Goal: Complete application form

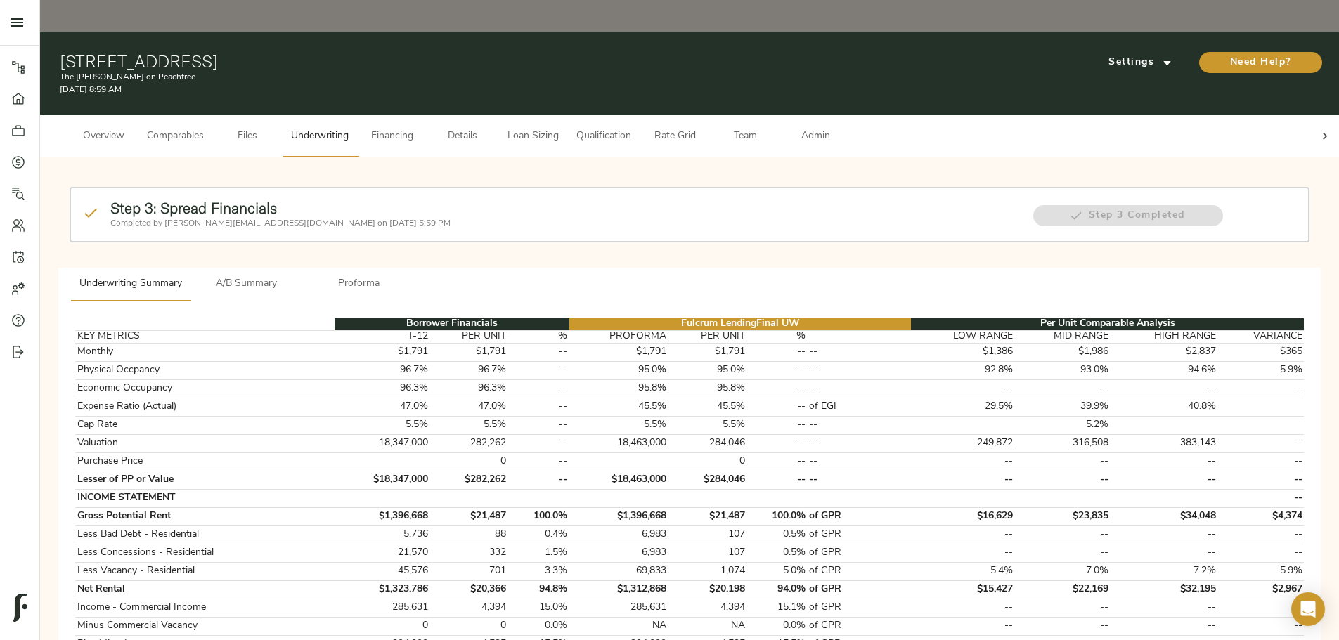
click at [559, 128] on span "Loan Sizing" at bounding box center [532, 137] width 53 height 18
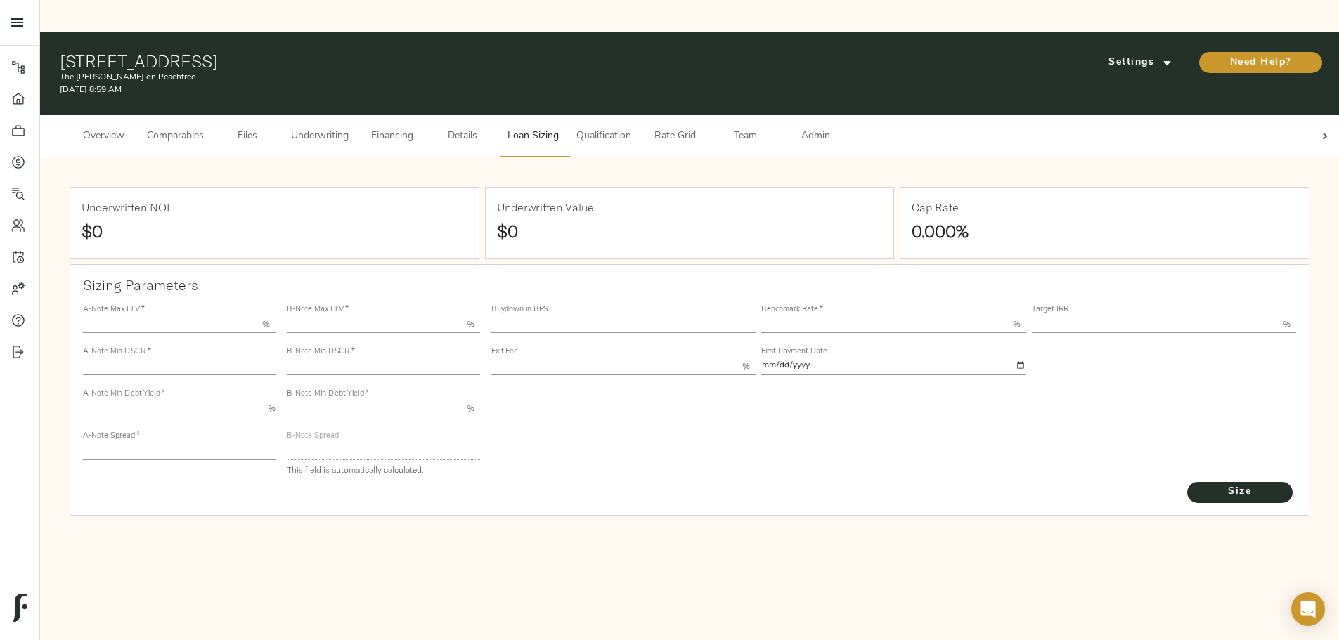
type input "55.000"
type input "1.4"
type input "10.00"
type input "220"
type input "80.000"
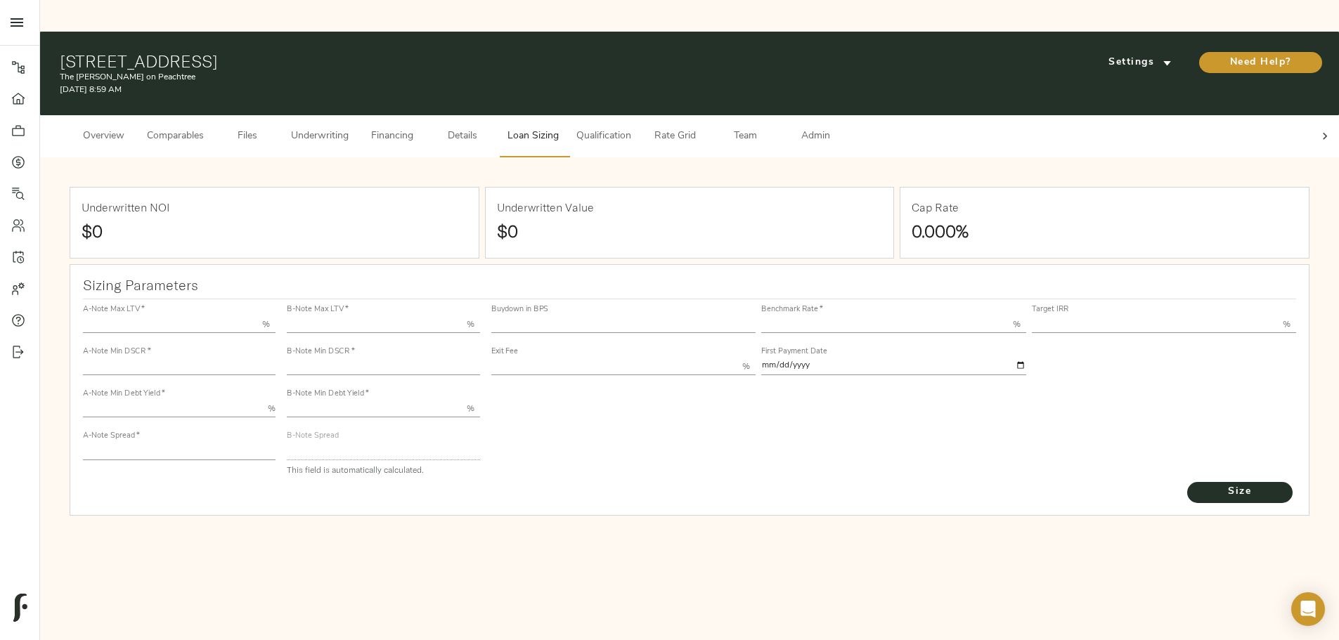
type input "1"
type input "2.00"
type input "544.5557972683306"
type input "53"
type input "3.75"
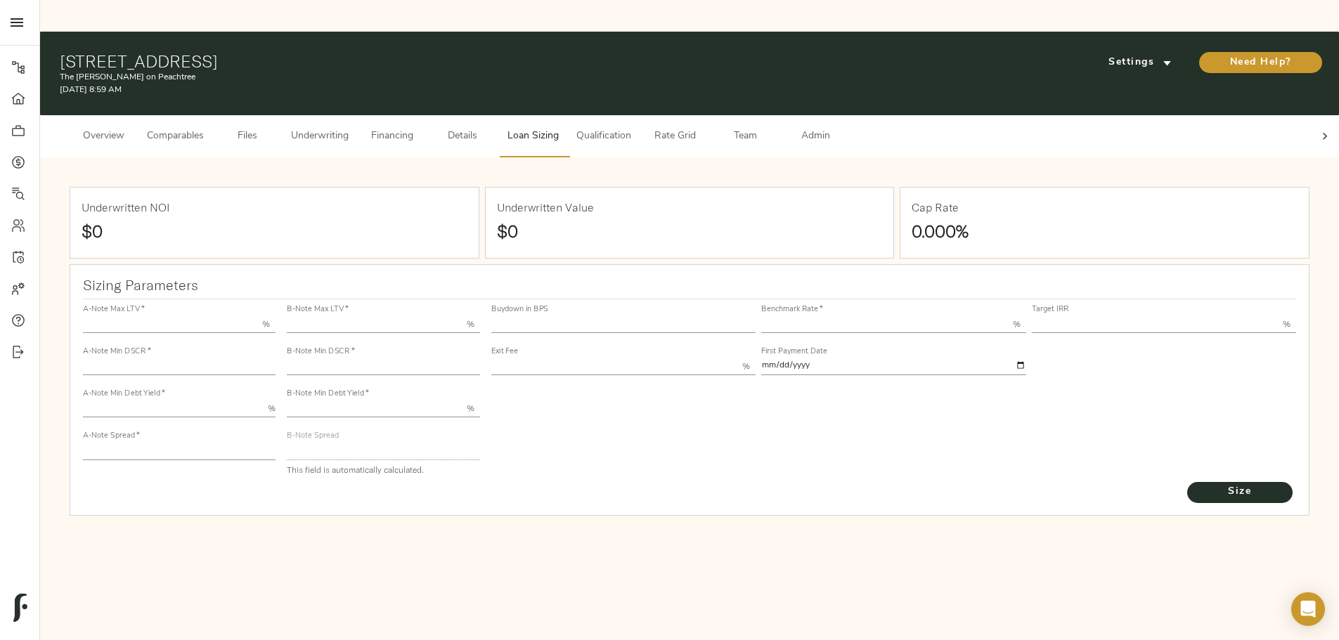
type input "13.00"
type input "1.00"
type input "[DATE]"
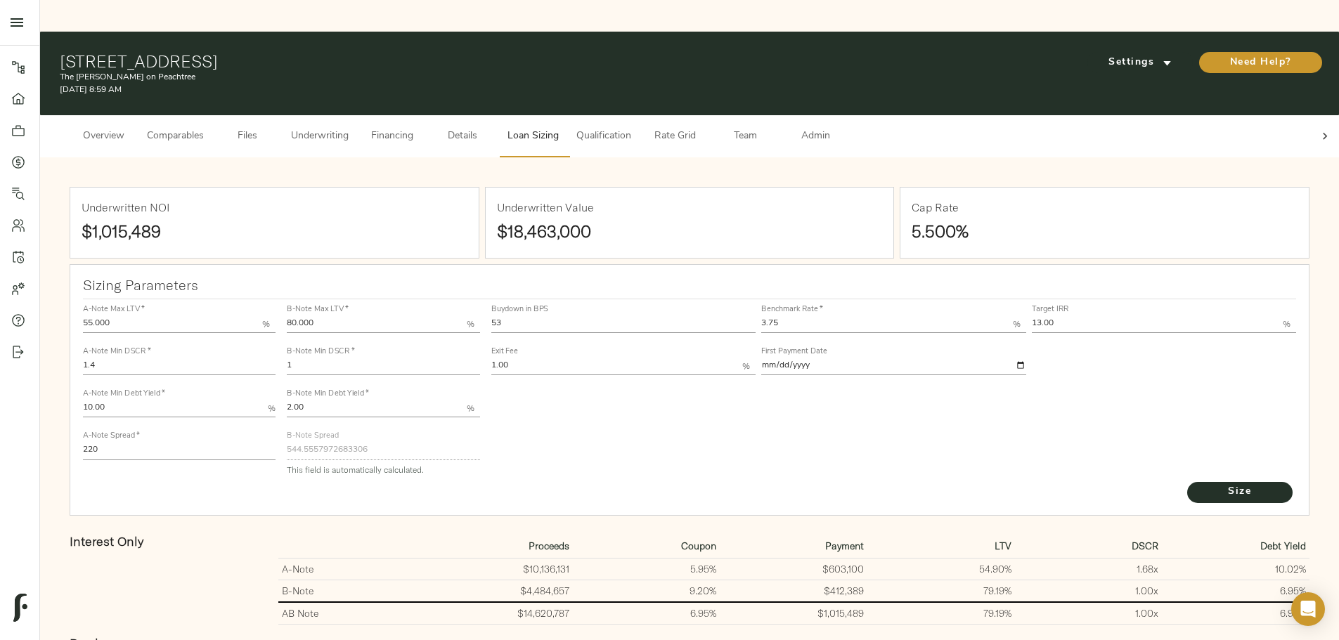
click at [275, 284] on input "220" at bounding box center [179, 451] width 193 height 17
type input "200"
click at [675, 284] on input "13.00" at bounding box center [1157, 324] width 252 height 17
type input "12.00"
click at [656, 284] on input "1.00" at bounding box center [617, 366] width 252 height 17
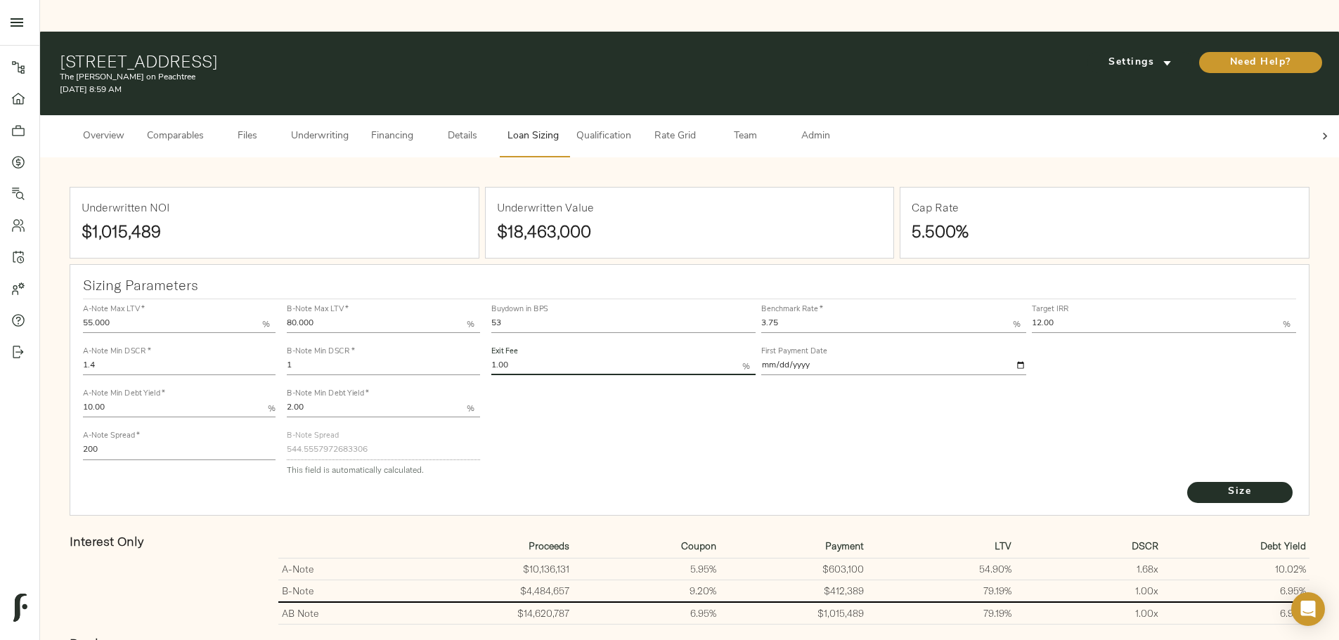
click at [479, 284] on input "1" at bounding box center [383, 366] width 193 height 17
type input "1.062"
click at [675, 284] on span "Size" at bounding box center [1239, 492] width 77 height 18
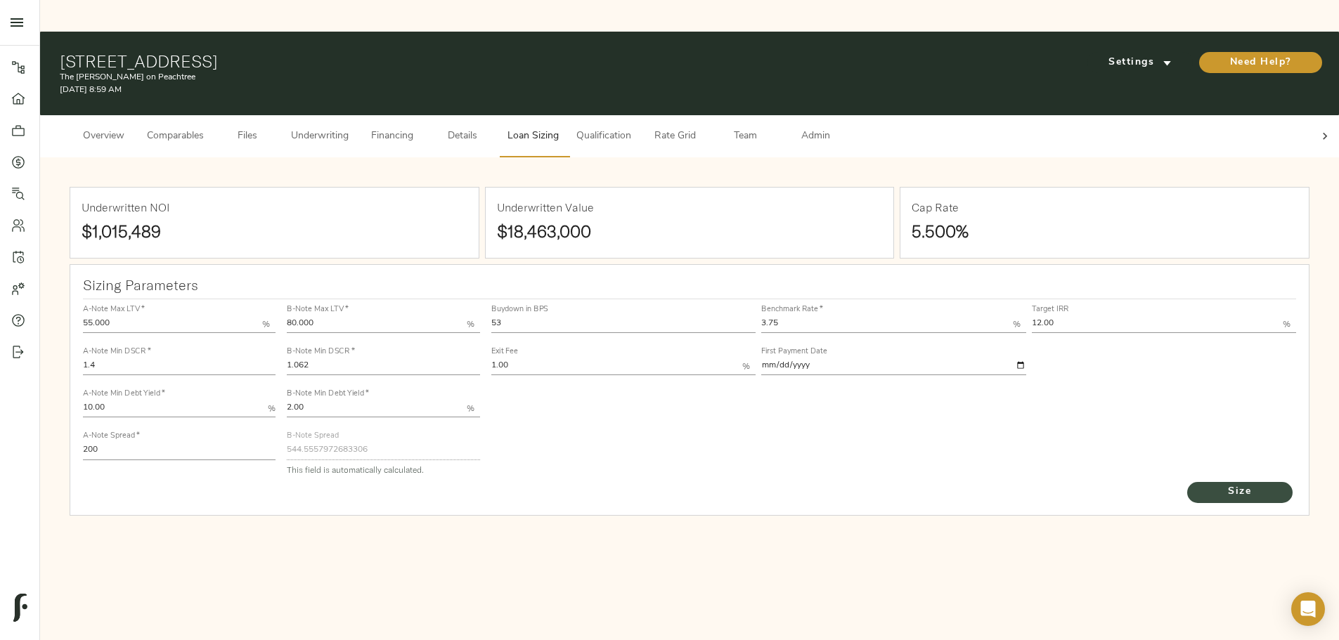
type input "732"
type input "0"
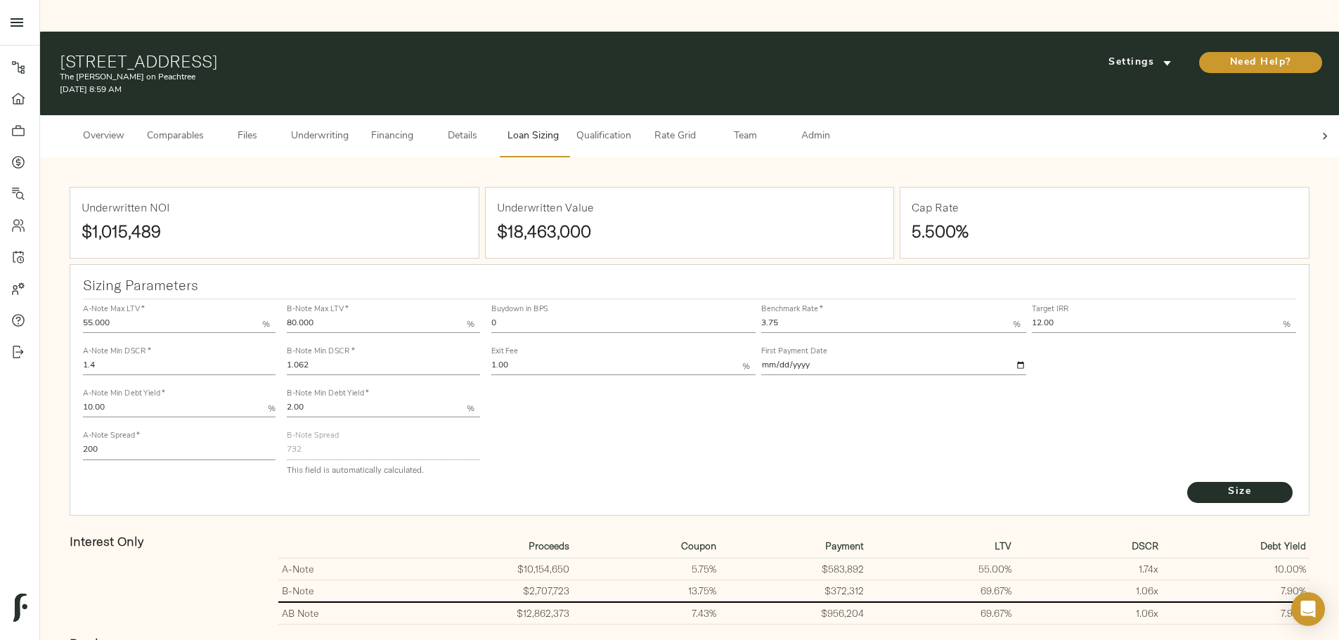
click at [583, 284] on input "0" at bounding box center [623, 324] width 265 height 17
type input "53"
click at [675, 284] on span "Size" at bounding box center [1239, 492] width 77 height 18
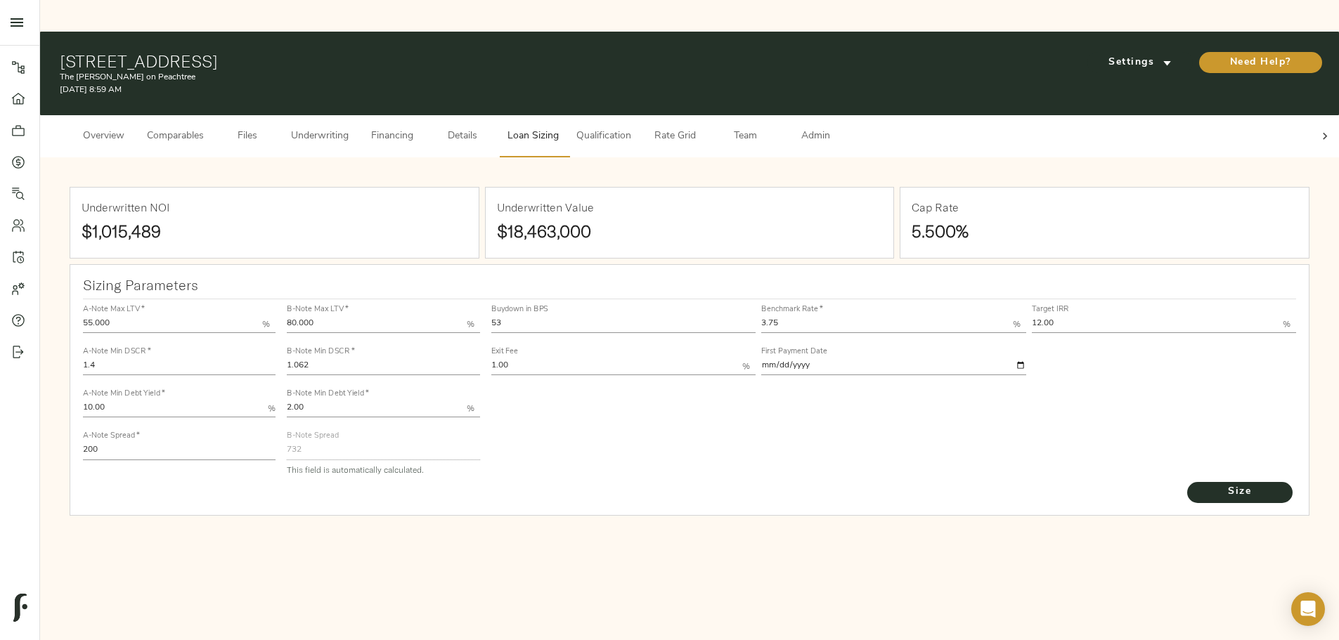
type input "460.12958971543264"
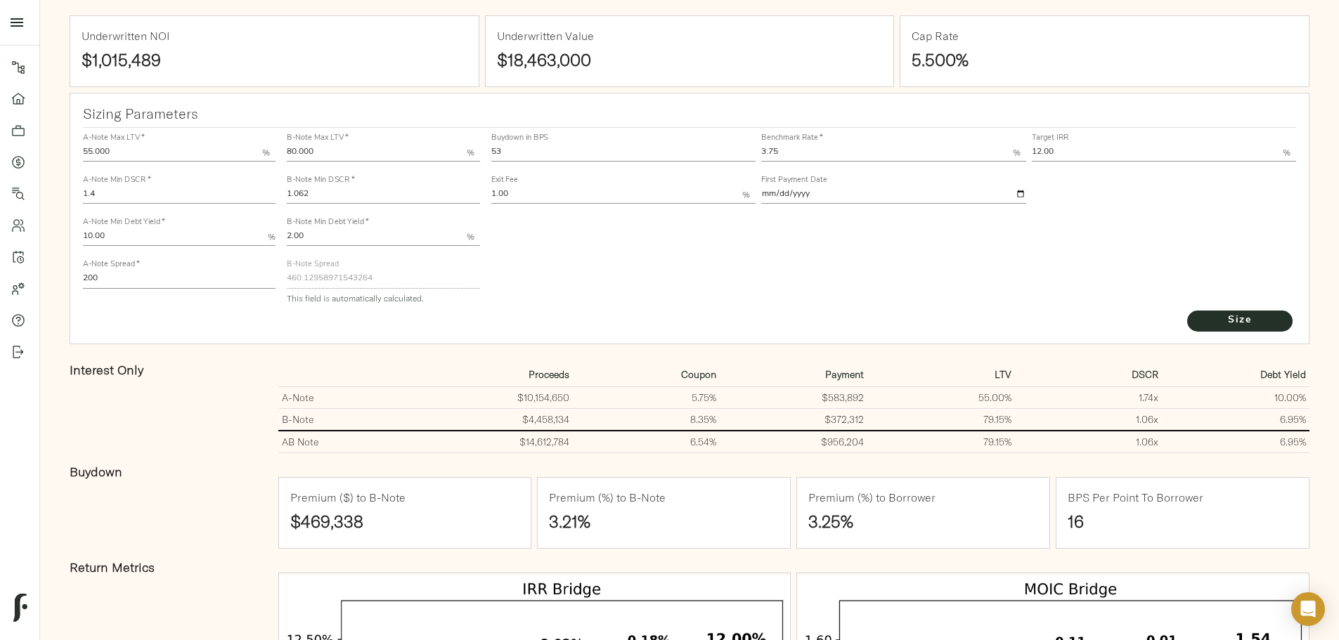
scroll to position [141, 0]
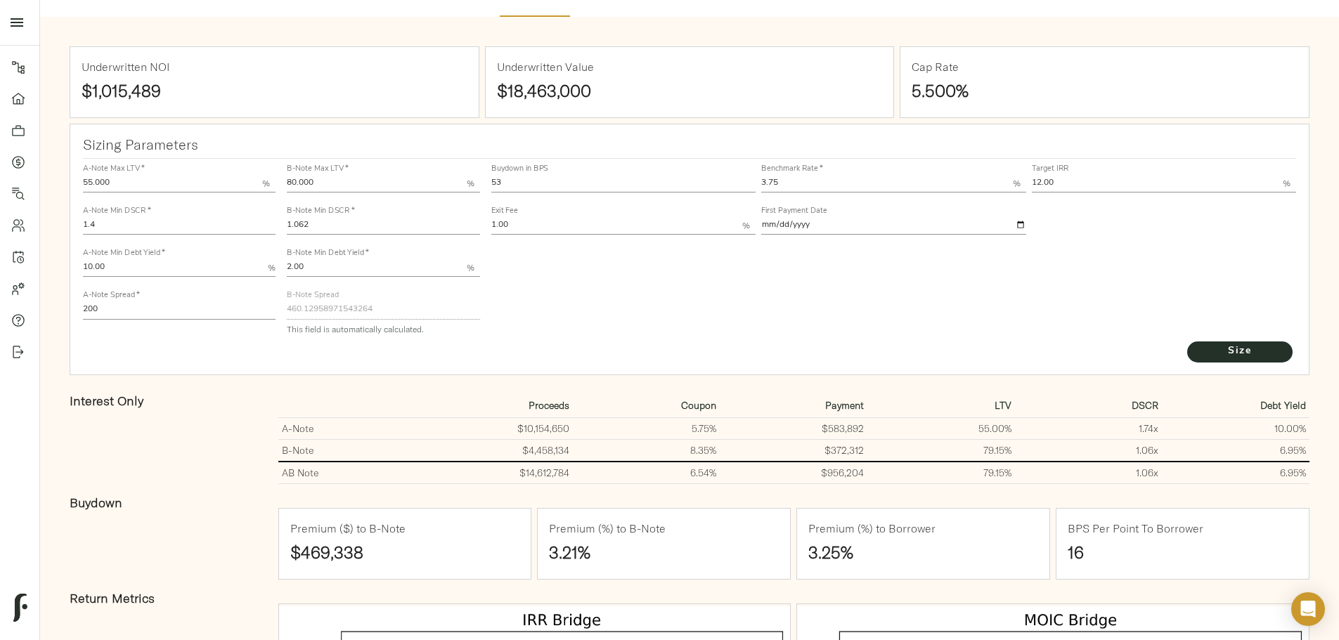
click at [275, 284] on input "200" at bounding box center [179, 310] width 193 height 17
click at [281, 284] on div "A-Note Max LTV   * 55.000 % A-Note Min DSCR   * 1.4 A-Note Min Debt Yield   * 1…" at bounding box center [179, 249] width 204 height 192
click at [275, 284] on input "2" at bounding box center [179, 310] width 193 height 17
type input "200"
click at [281, 284] on div "A-Note Max LTV   * 55.000 % A-Note Min DSCR   * 1.4 A-Note Min Debt Yield   * 1…" at bounding box center [179, 249] width 204 height 192
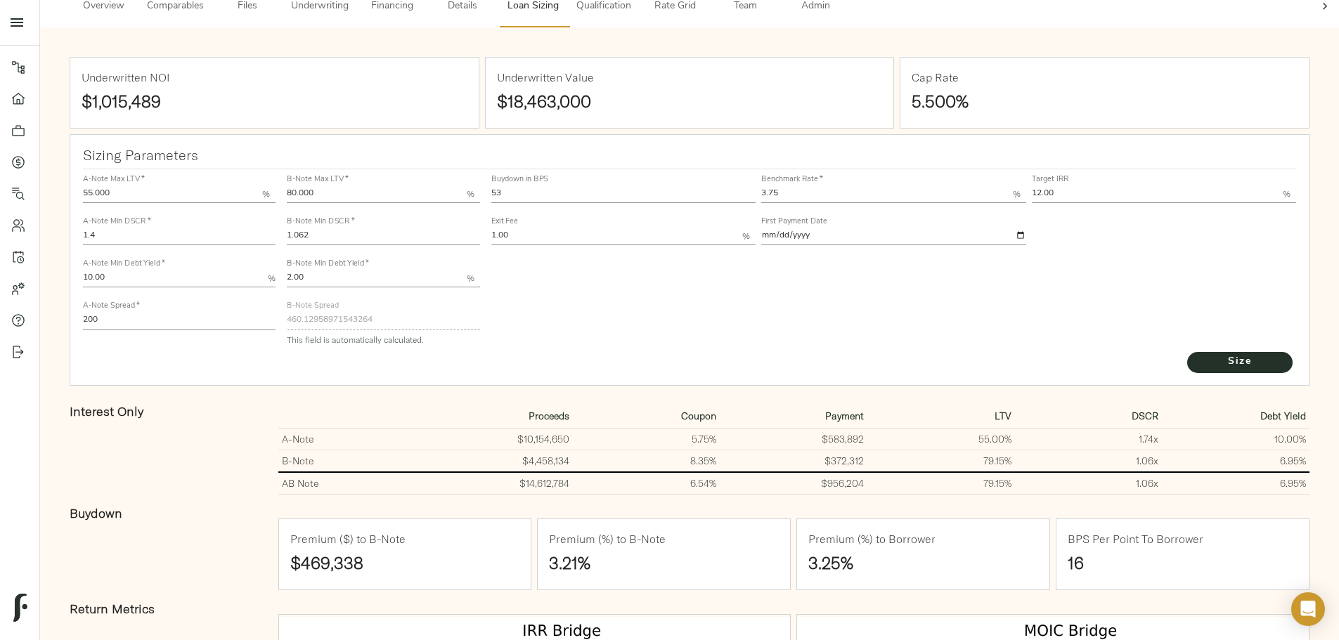
scroll to position [126, 0]
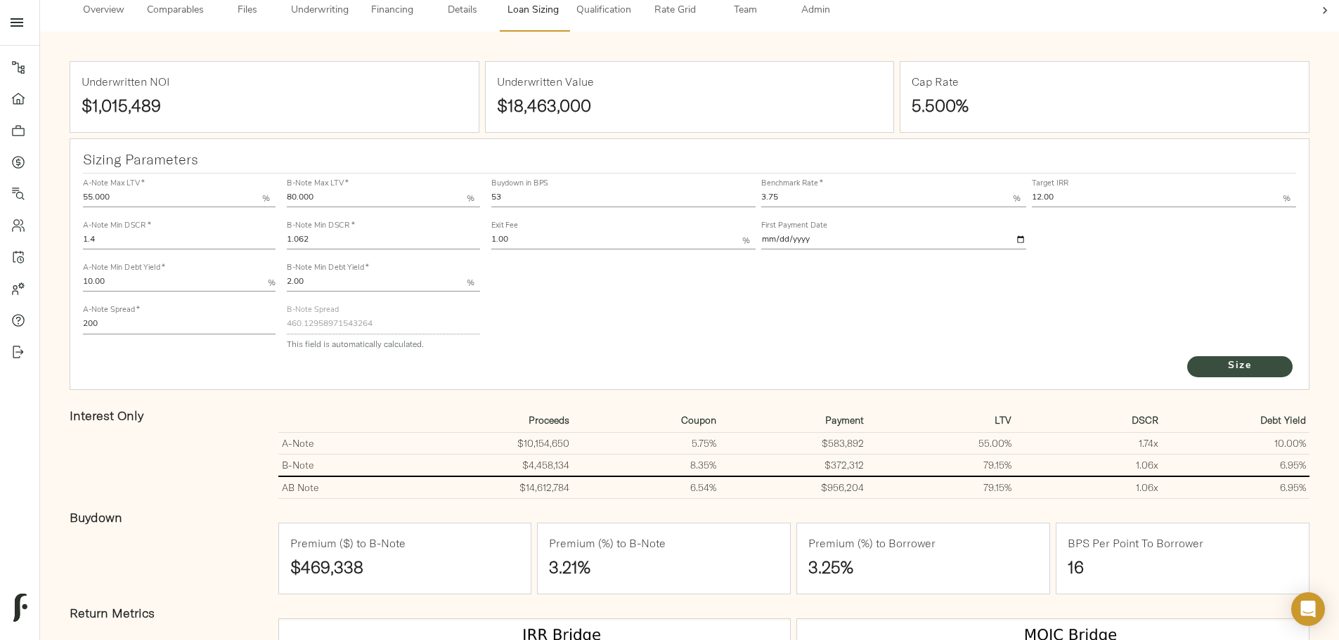
click at [675, 284] on span "Size" at bounding box center [1239, 367] width 77 height 18
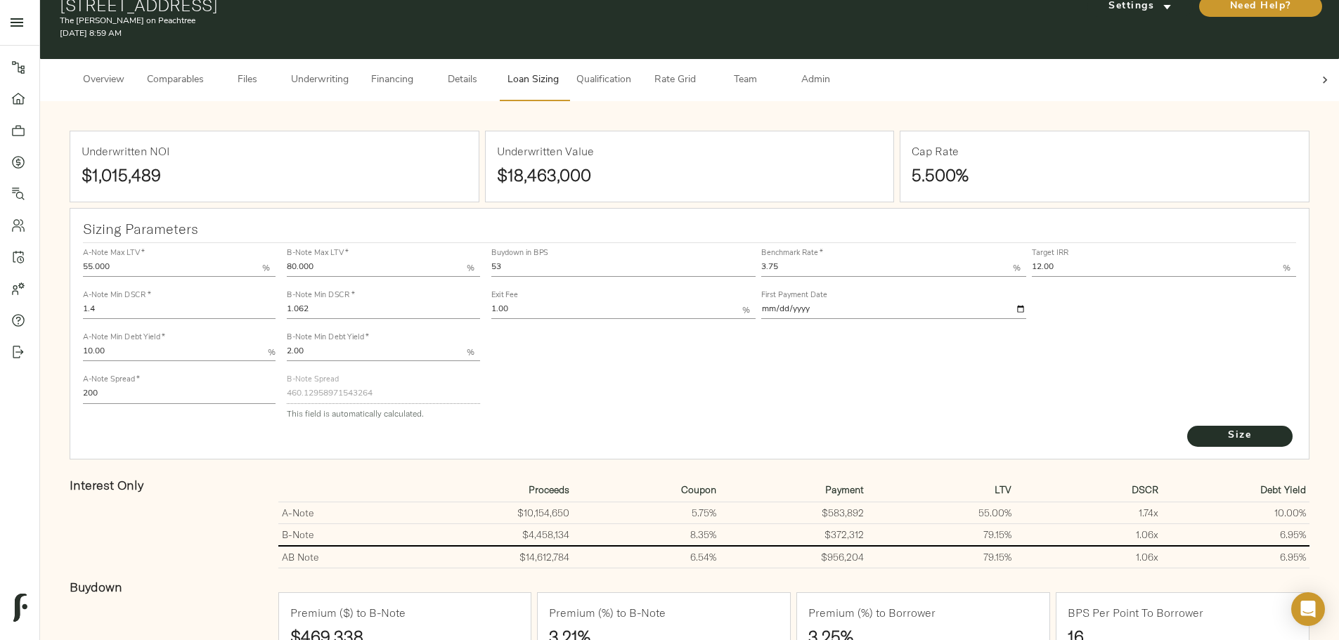
scroll to position [56, 0]
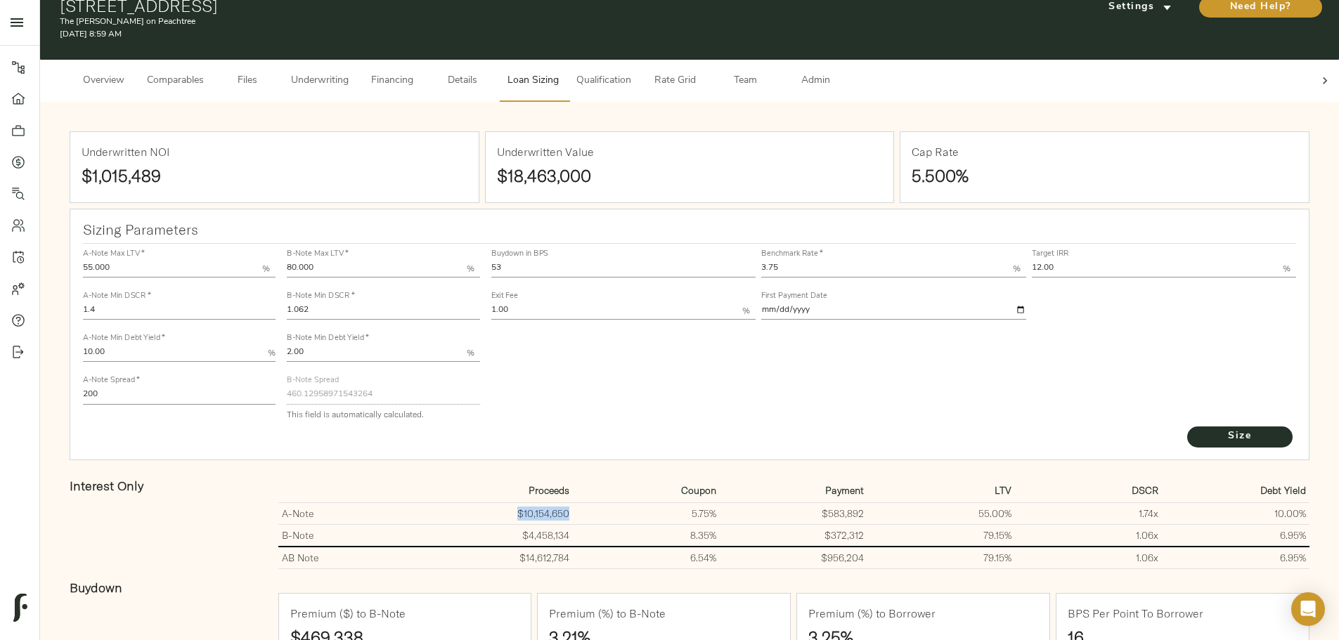
drag, startPoint x: 616, startPoint y: 474, endPoint x: 552, endPoint y: 466, distance: 63.7
click at [552, 284] on td "$10,154,650" at bounding box center [499, 513] width 148 height 22
click at [638, 284] on td "5.75%" at bounding box center [647, 513] width 148 height 22
drag, startPoint x: 391, startPoint y: 130, endPoint x: 322, endPoint y: 126, distance: 68.9
click at [322, 166] on h1 "$1,015,489" at bounding box center [275, 176] width 386 height 20
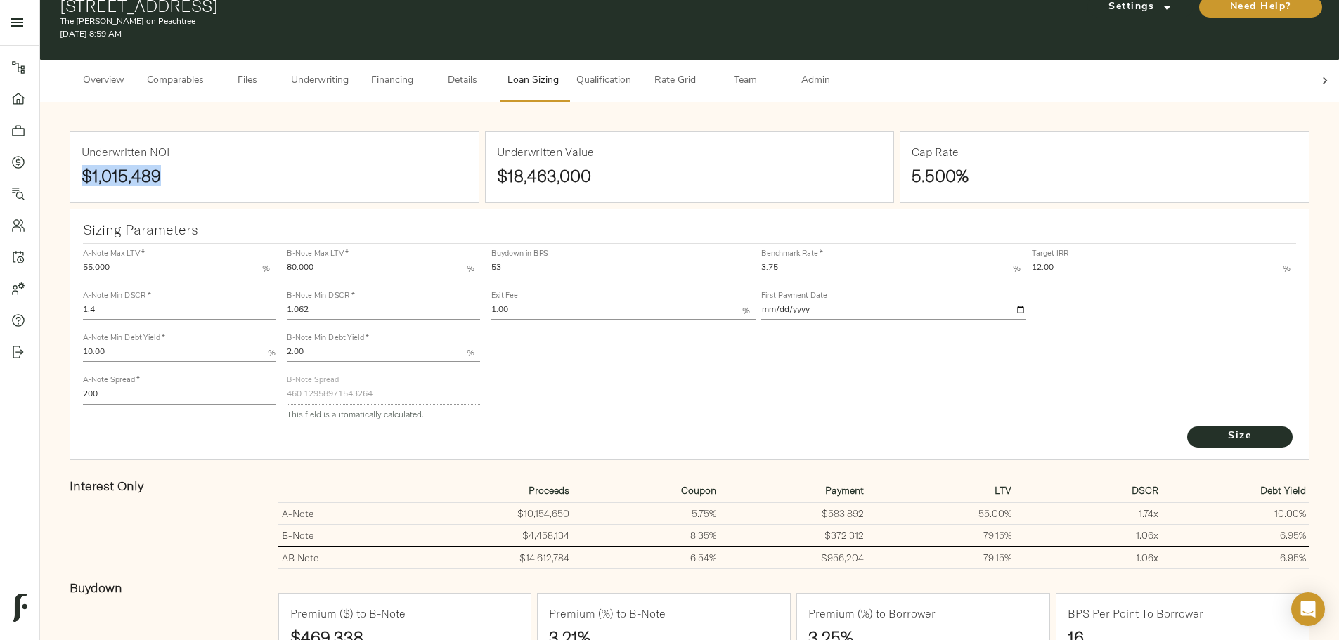
copy strong "$1,015,489"
click at [460, 284] on input "1.062" at bounding box center [383, 311] width 193 height 17
type input "1.082"
click at [675, 284] on button "Size" at bounding box center [1239, 437] width 105 height 21
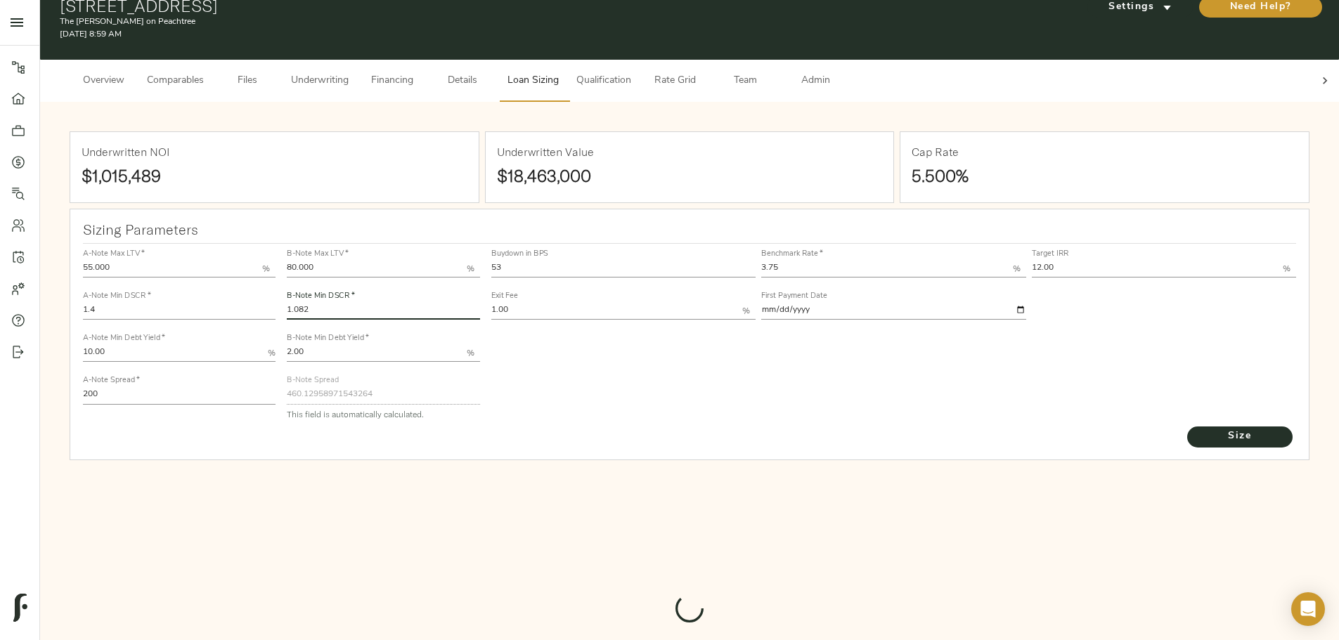
type input "450.9873283184968"
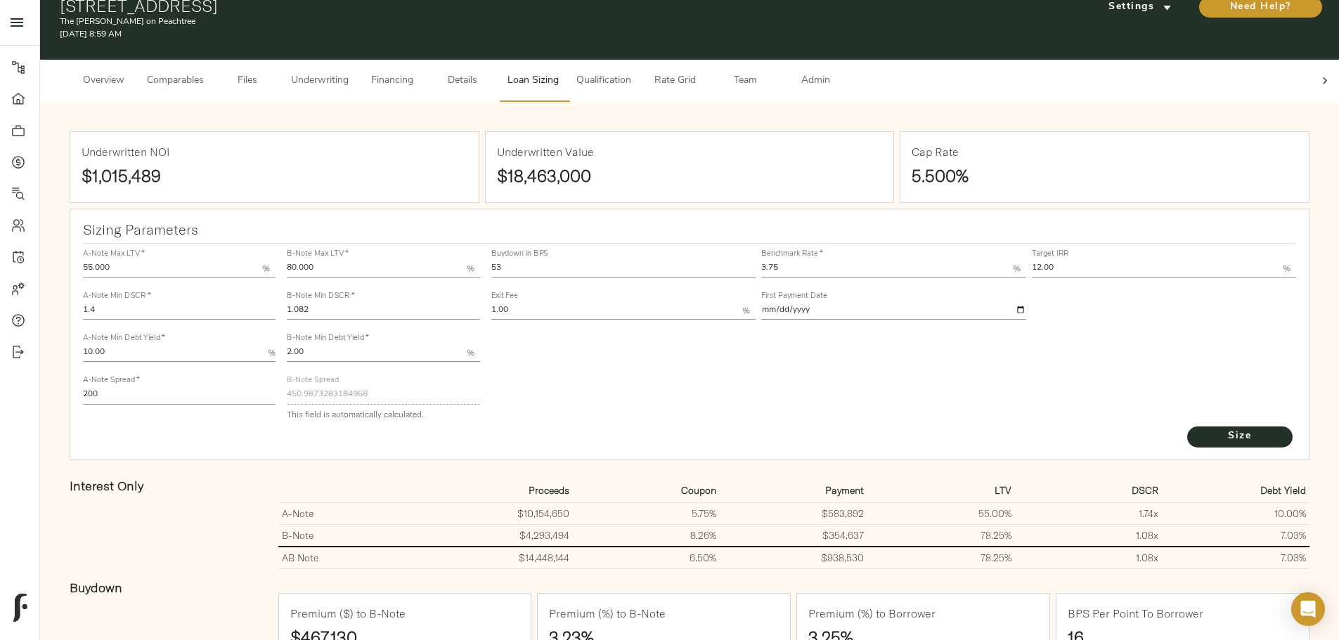
drag, startPoint x: 910, startPoint y: 214, endPoint x: 927, endPoint y: 224, distance: 19.9
click at [675, 261] on input "12.00" at bounding box center [1157, 269] width 252 height 17
type input "13.00"
click at [675, 284] on button "Size" at bounding box center [1239, 437] width 105 height 21
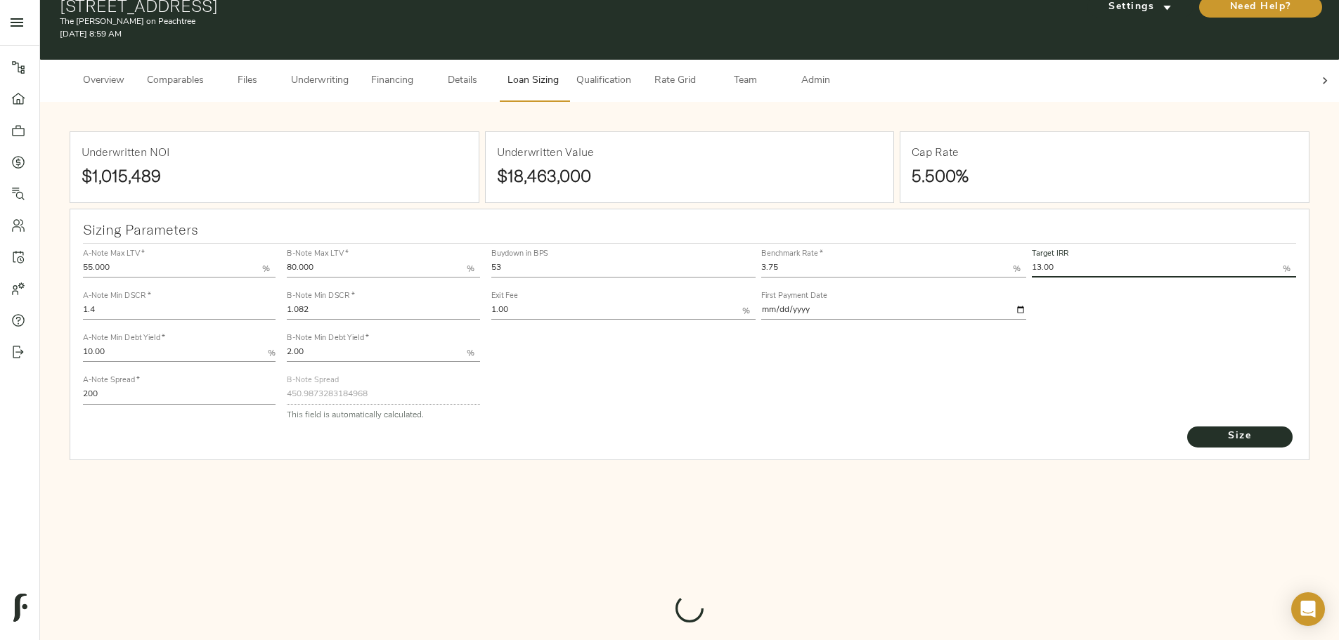
type input "821"
type input "0"
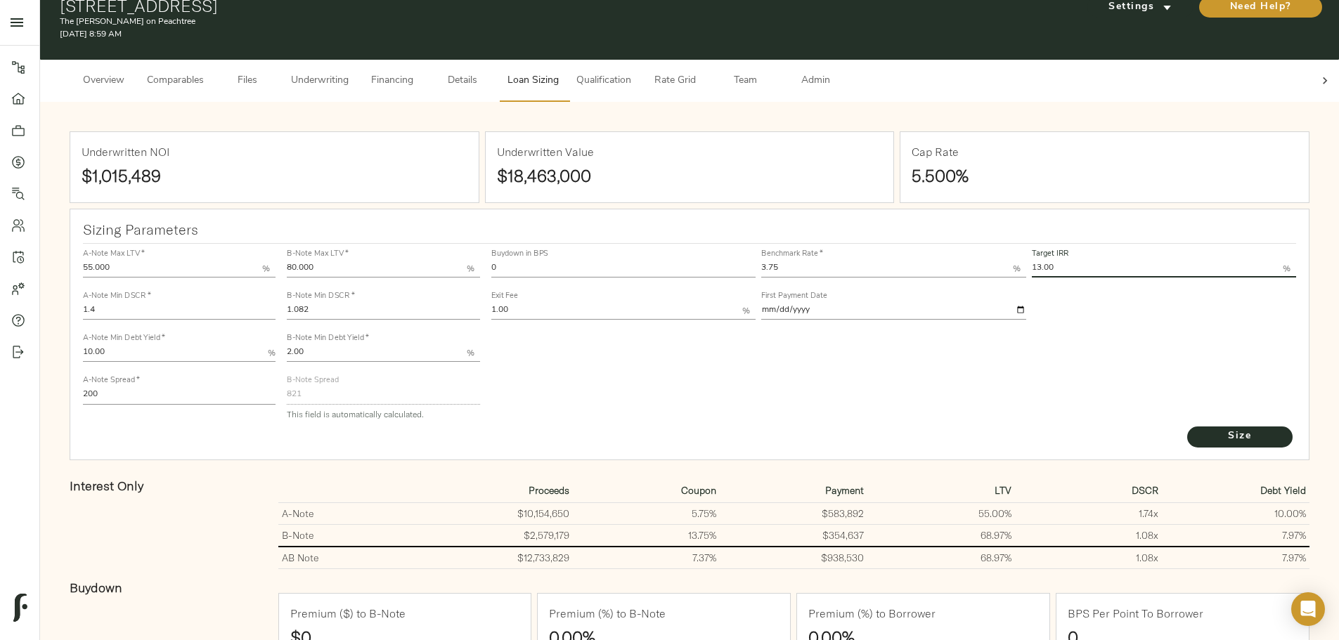
click at [638, 261] on input "0" at bounding box center [623, 269] width 265 height 17
type input "53"
click at [675, 284] on button "Size" at bounding box center [1239, 437] width 105 height 21
type input "508.2768669901071"
click at [675, 261] on input "13.00" at bounding box center [1157, 269] width 252 height 17
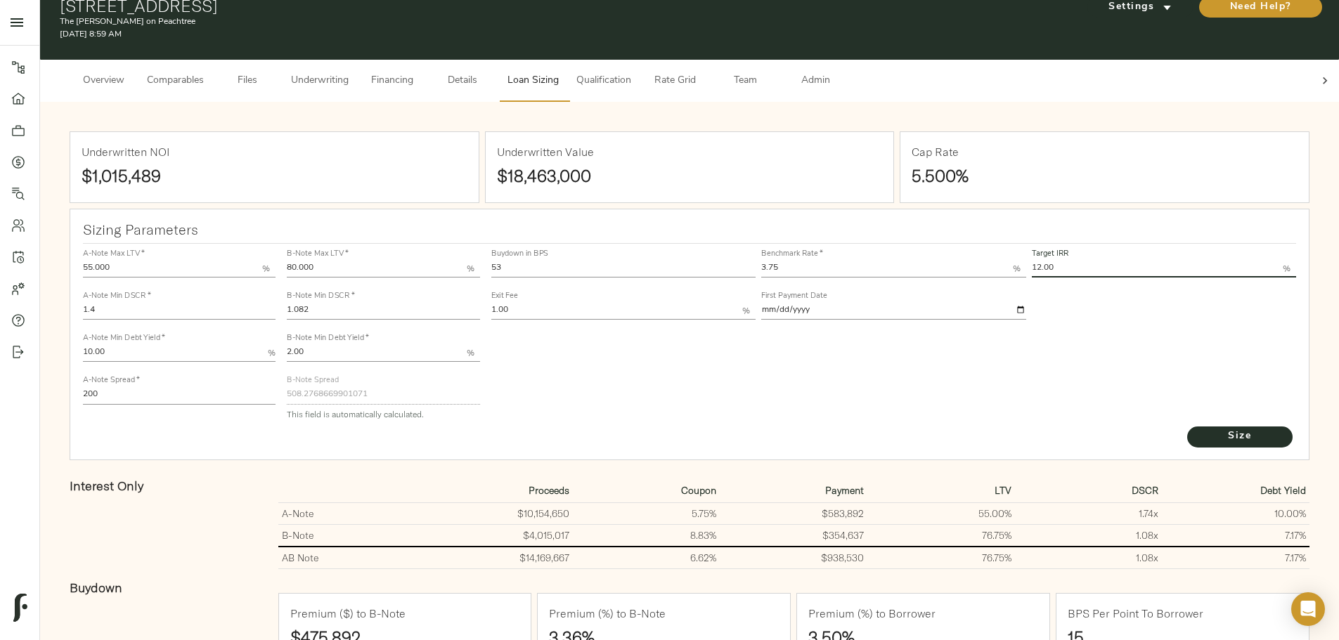
type input "12.00"
click at [675, 284] on button "Size" at bounding box center [1239, 437] width 105 height 21
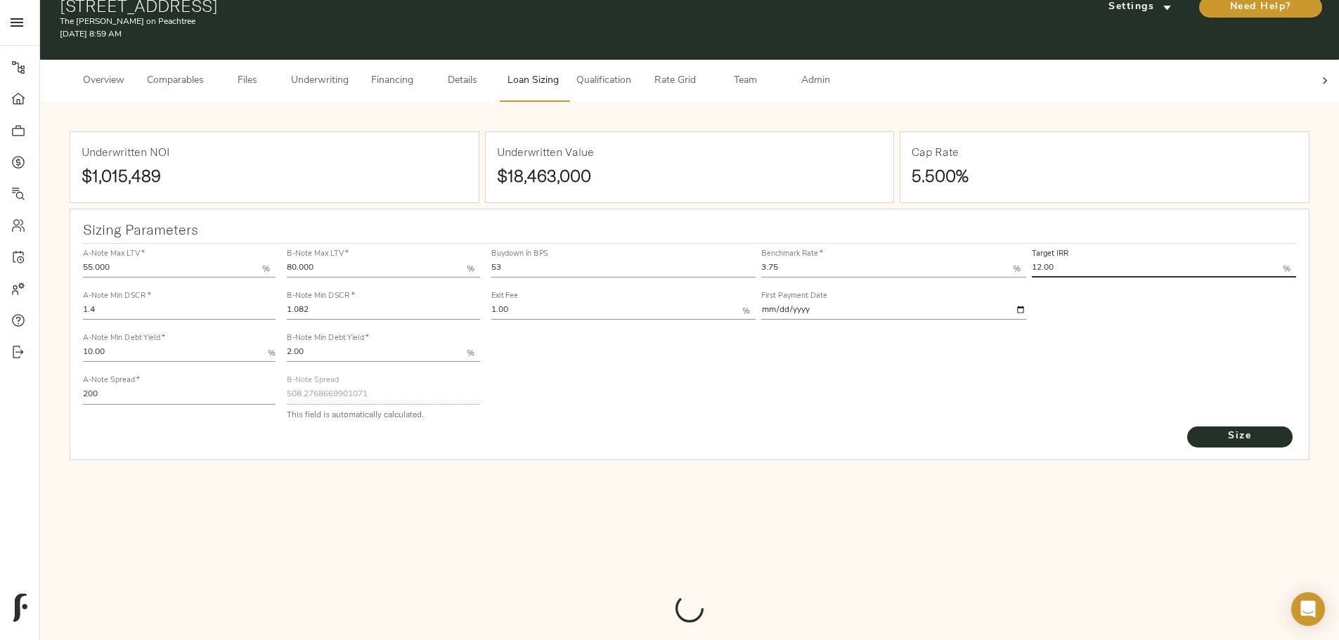
type input "732"
type input "0"
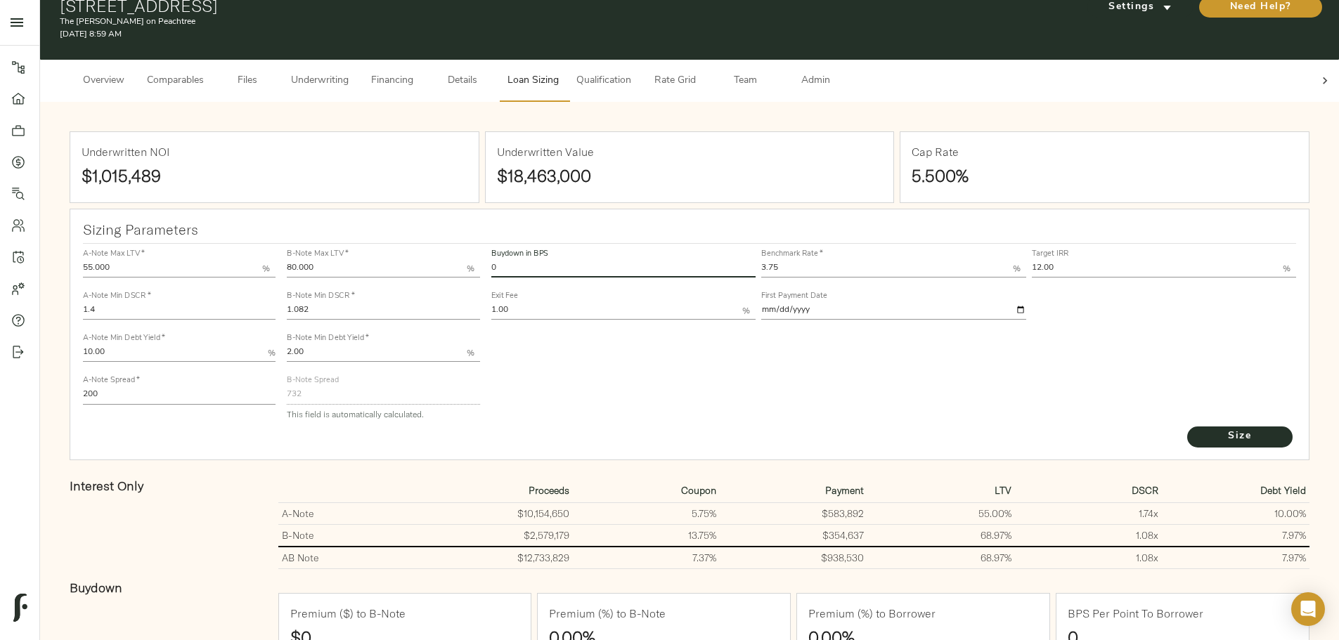
click at [641, 261] on input "0" at bounding box center [623, 269] width 265 height 17
type input "53"
click at [675, 284] on button "Size" at bounding box center [1239, 437] width 105 height 21
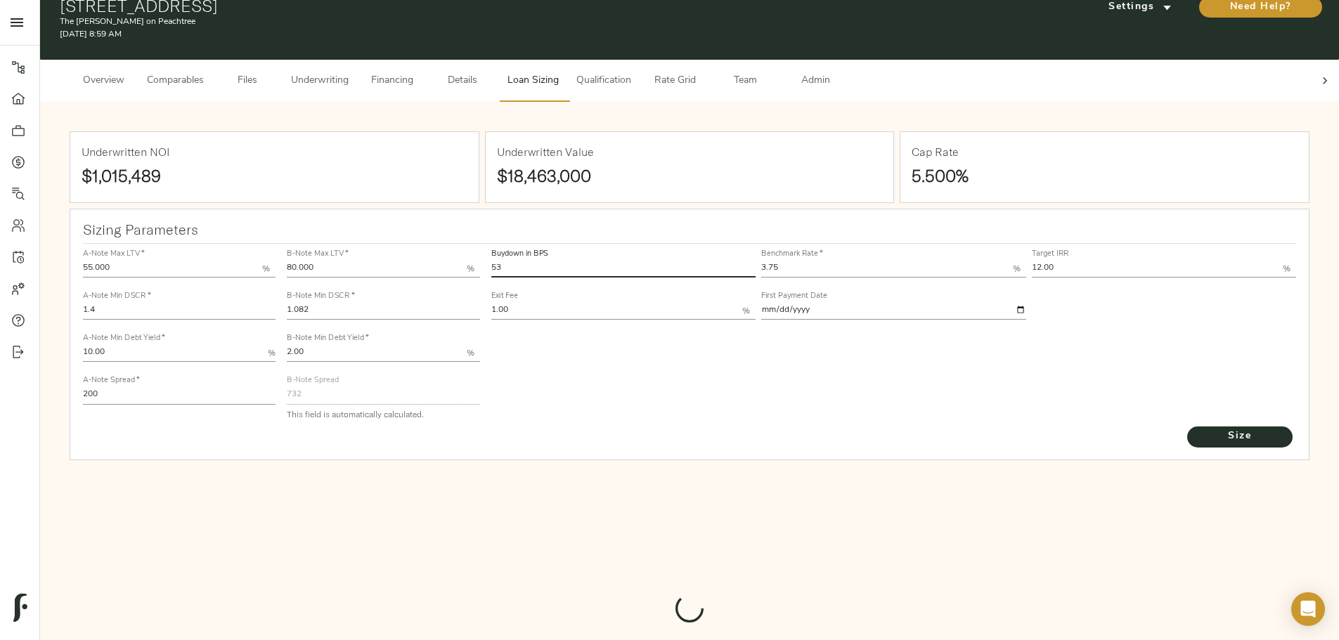
type input "450.9873283184968"
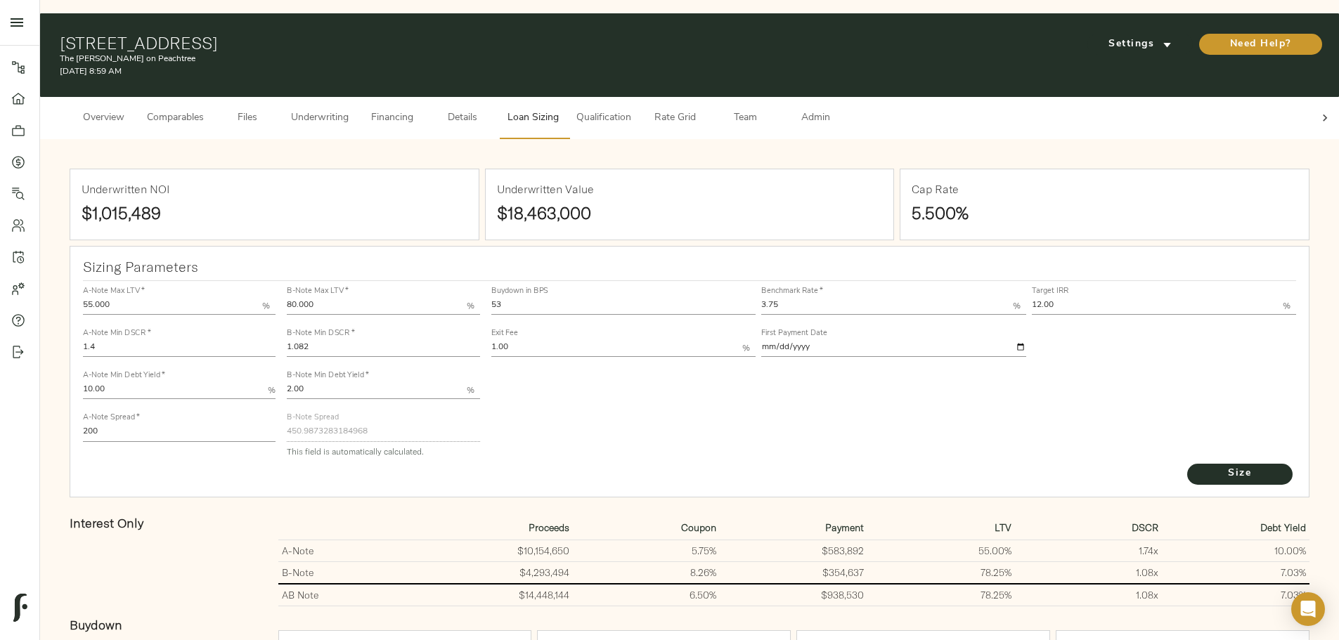
scroll to position [0, 0]
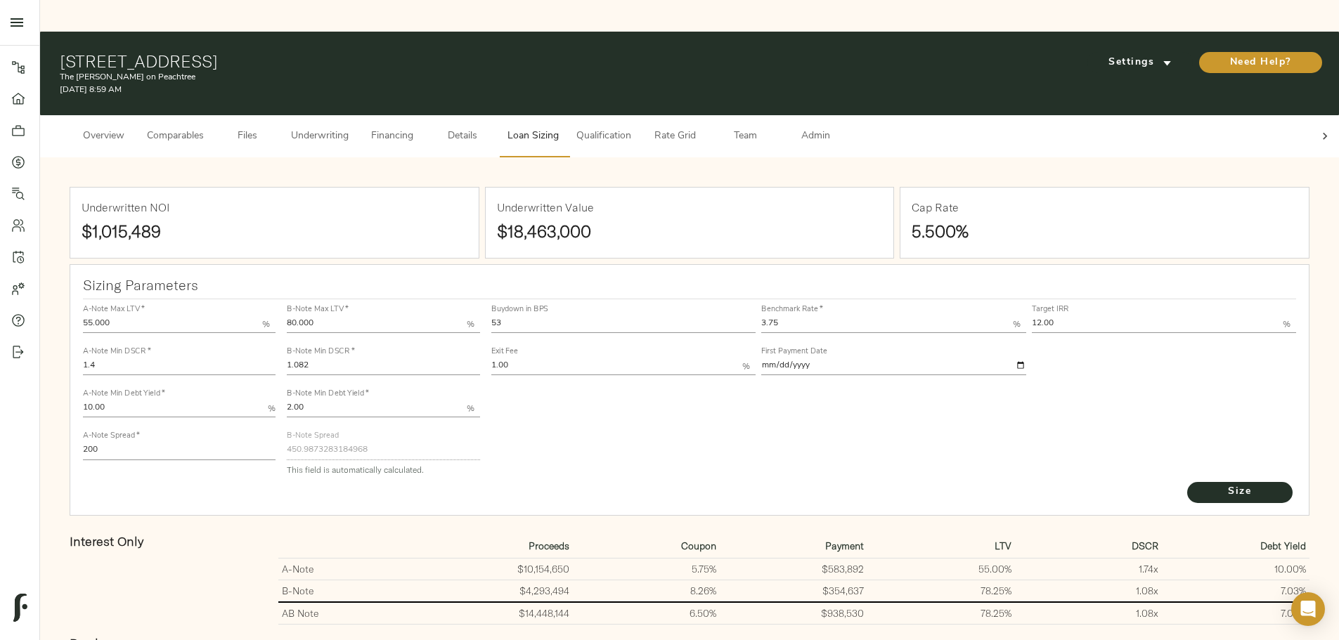
click at [357, 115] on button "Underwriting" at bounding box center [319, 136] width 74 height 42
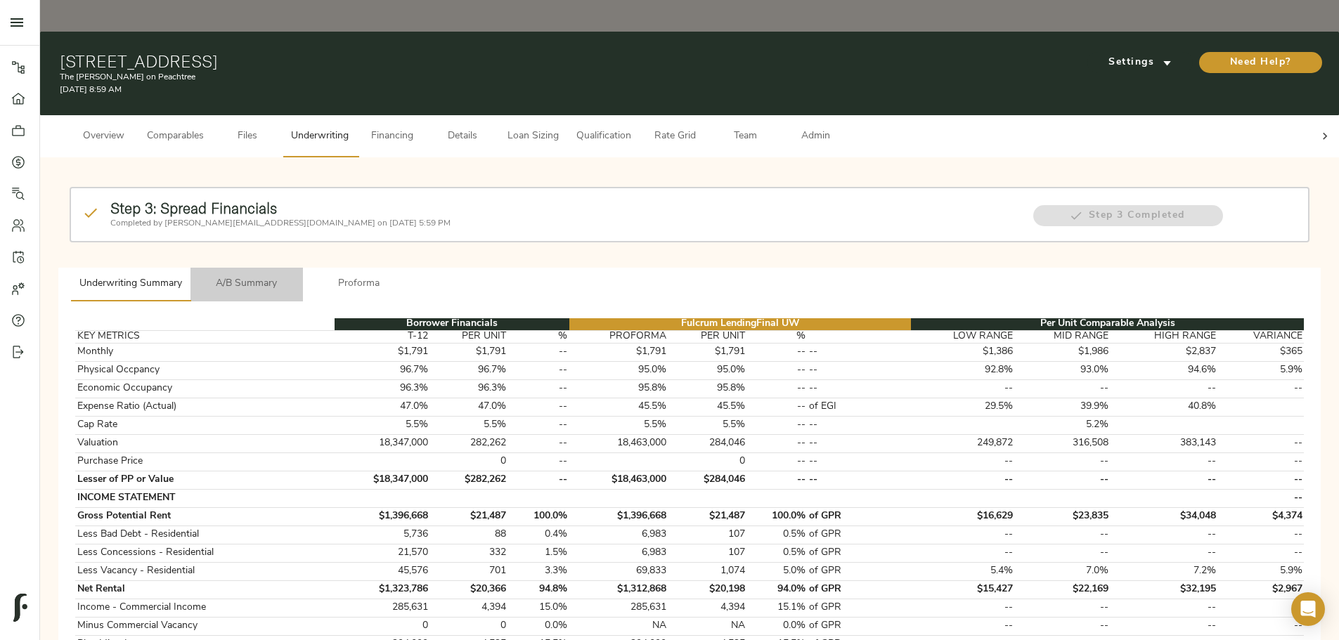
click at [303, 268] on button "A/B Summary" at bounding box center [246, 285] width 112 height 34
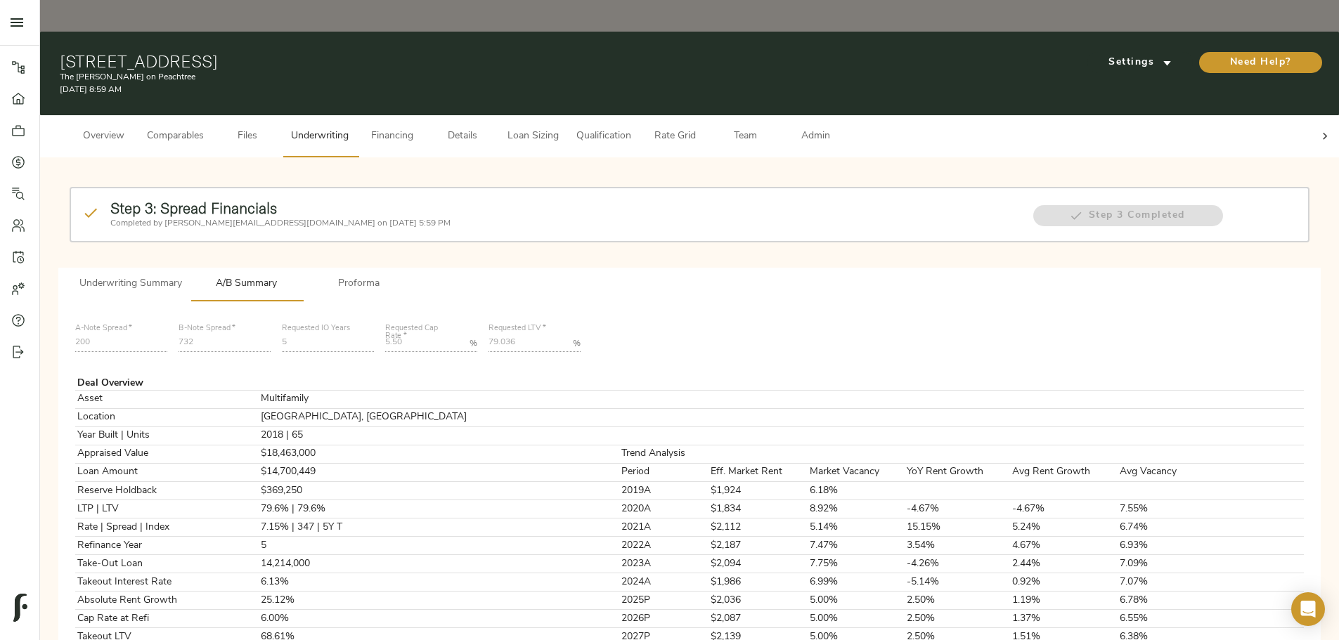
click at [419, 128] on span "Financing" at bounding box center [391, 137] width 53 height 18
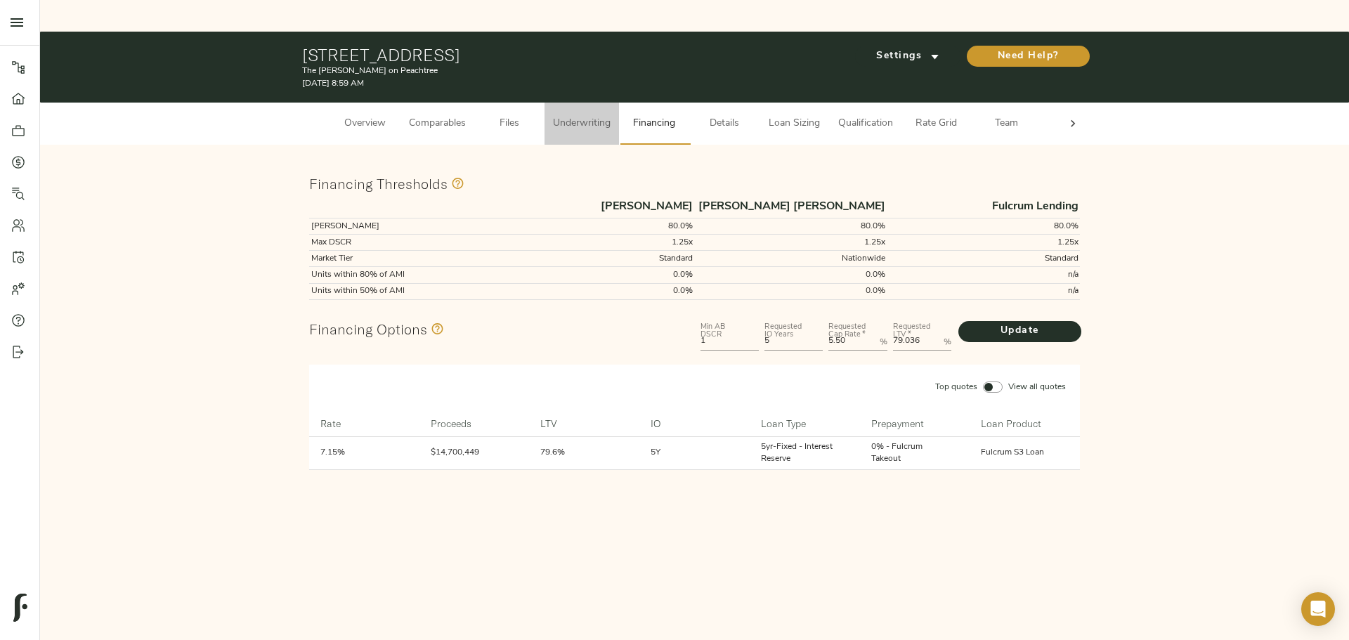
click at [585, 115] on span "Underwriting" at bounding box center [582, 124] width 58 height 18
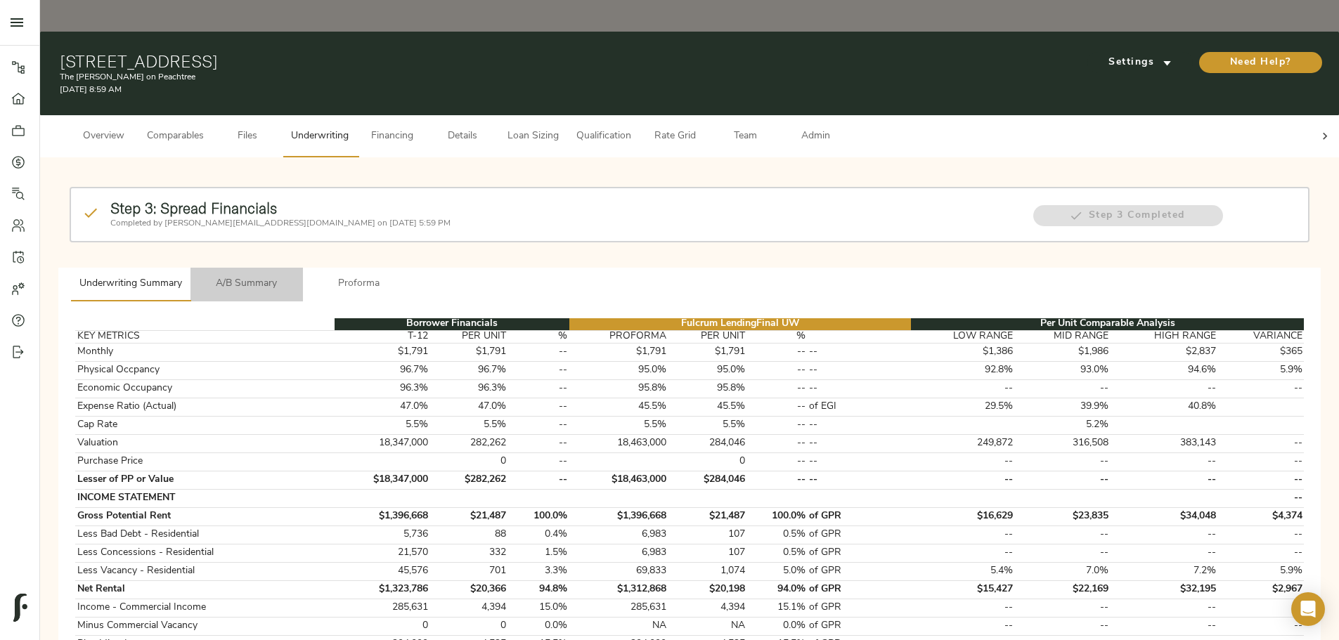
click at [294, 275] on span "A/B Summary" at bounding box center [247, 284] width 96 height 18
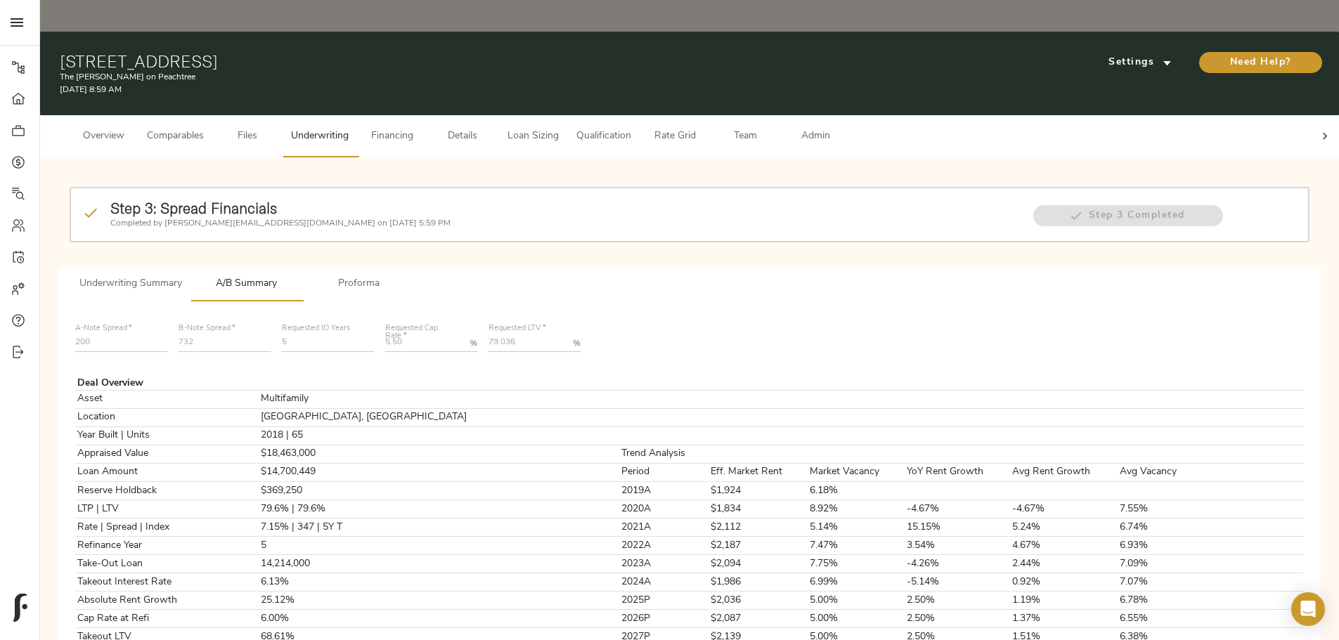
click at [559, 128] on span "Loan Sizing" at bounding box center [532, 137] width 53 height 18
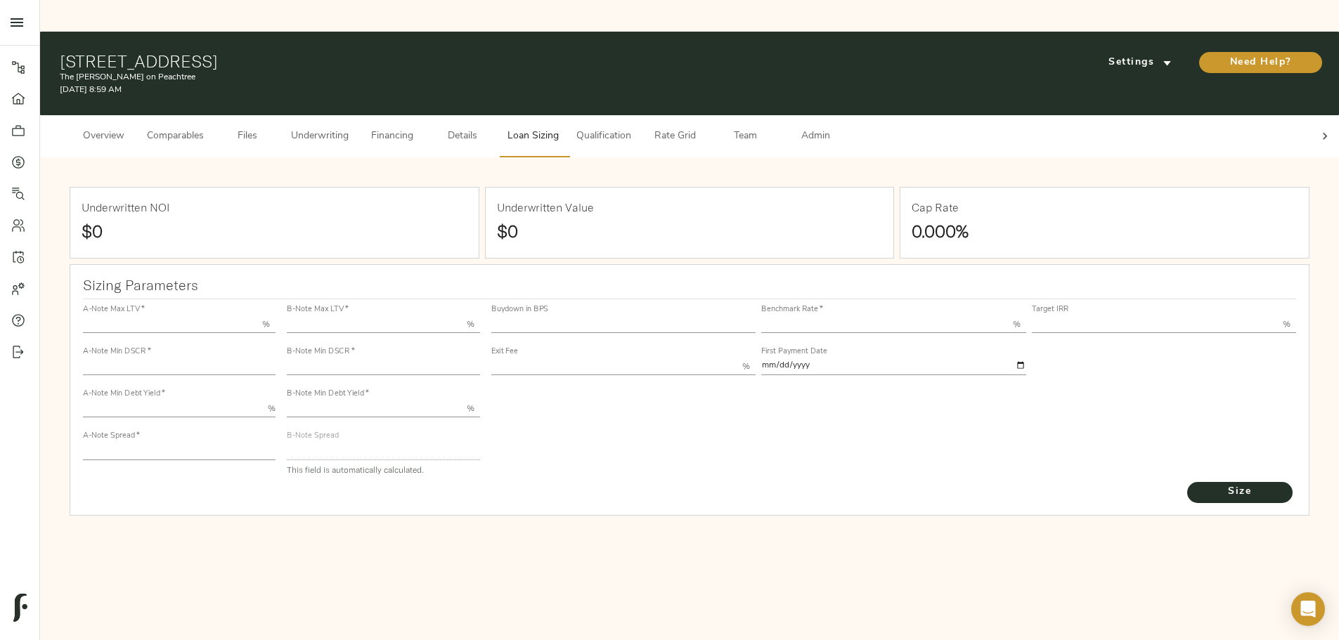
type input "55.000"
type input "1.4"
type input "10.00"
type input "200"
type input "80.000"
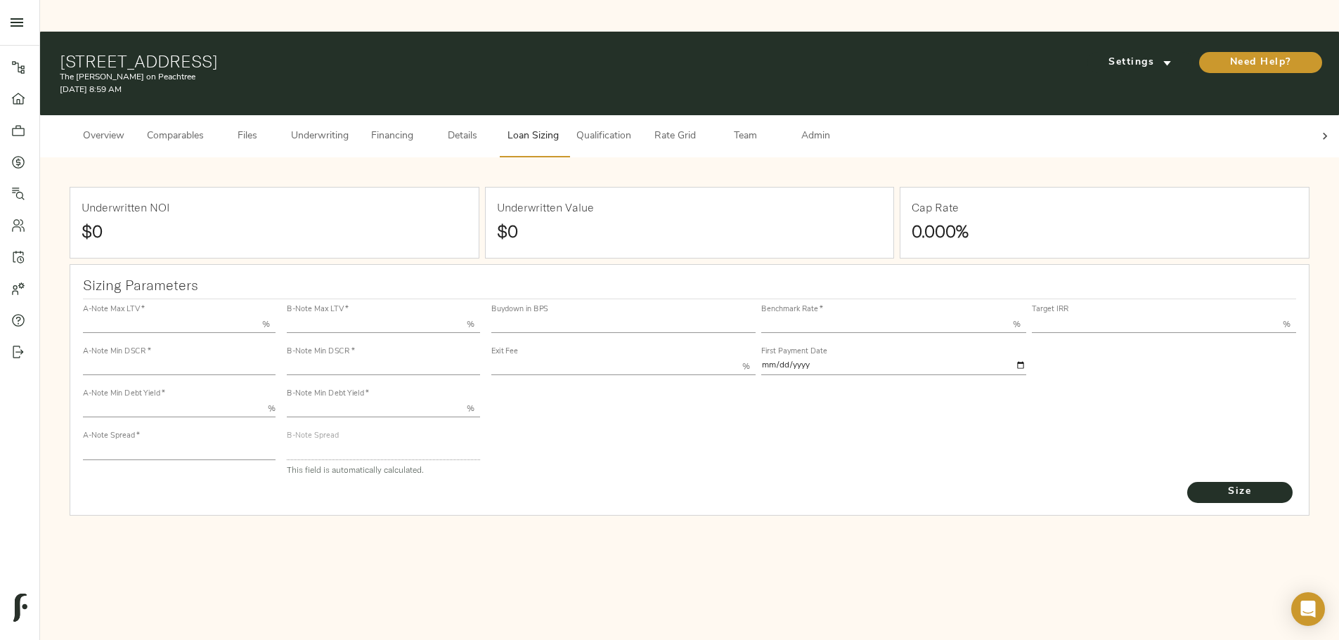
type input "1.082"
type input "2.00"
type input "450.9873283184968"
type input "53"
type input "3.75"
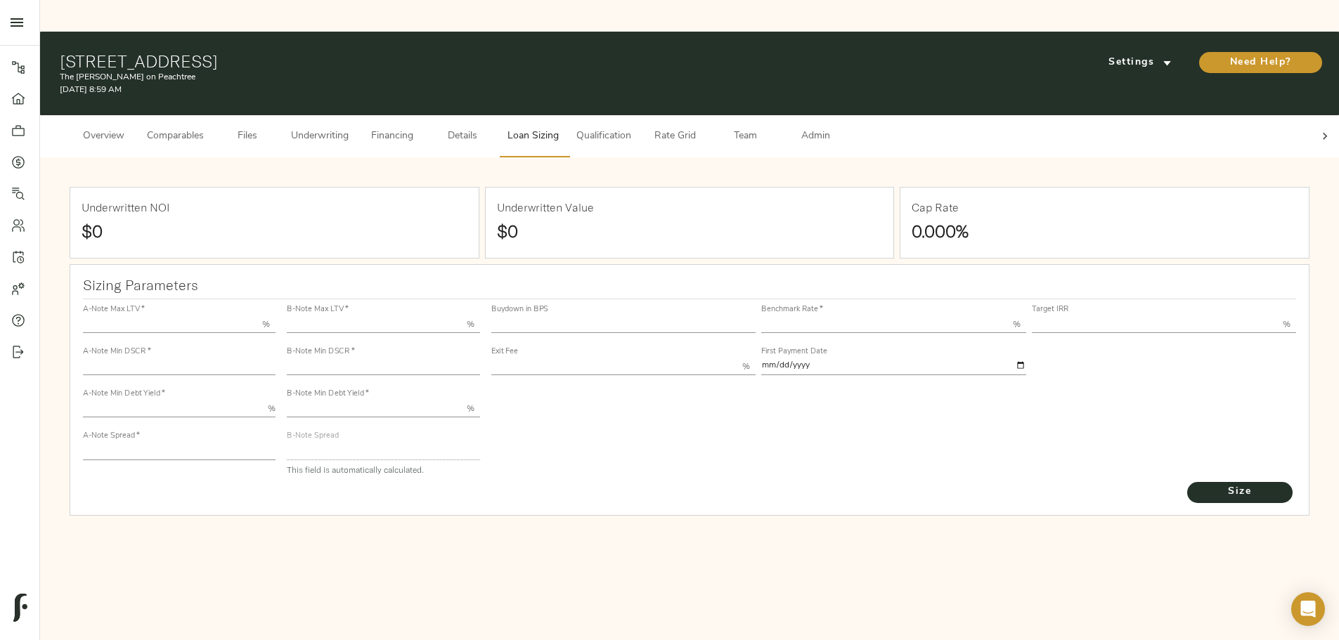
type input "12.00"
type input "1.00"
type input "[DATE]"
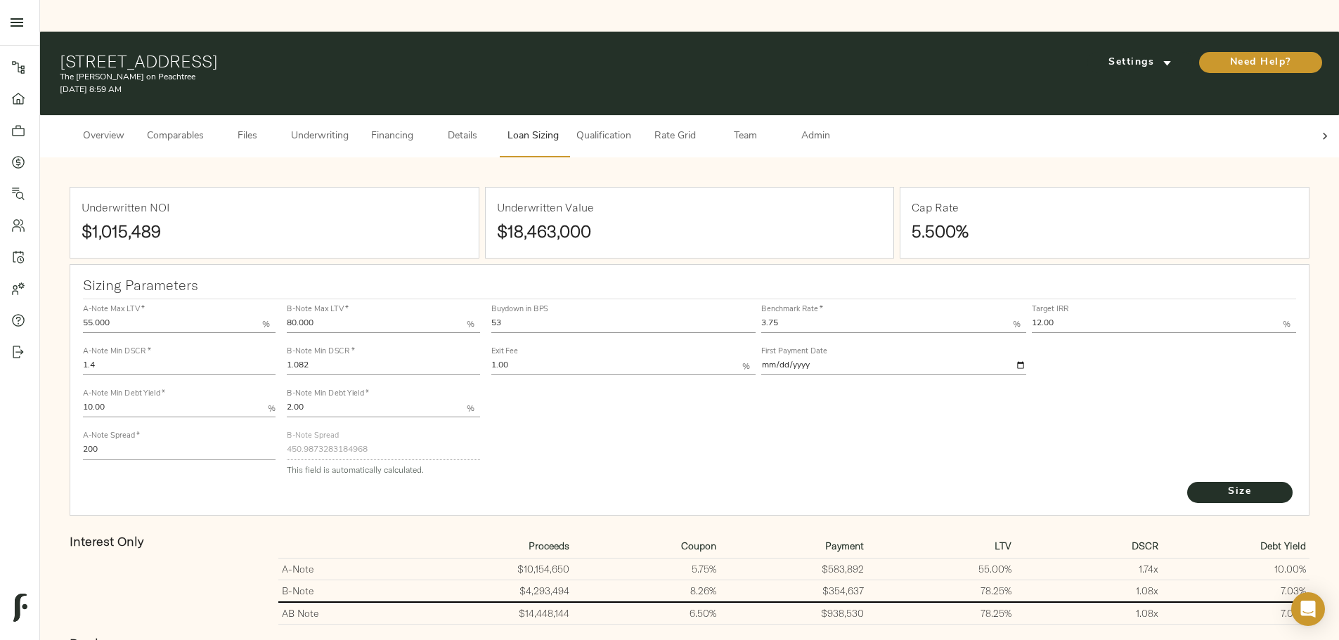
click at [419, 128] on span "Financing" at bounding box center [391, 137] width 53 height 18
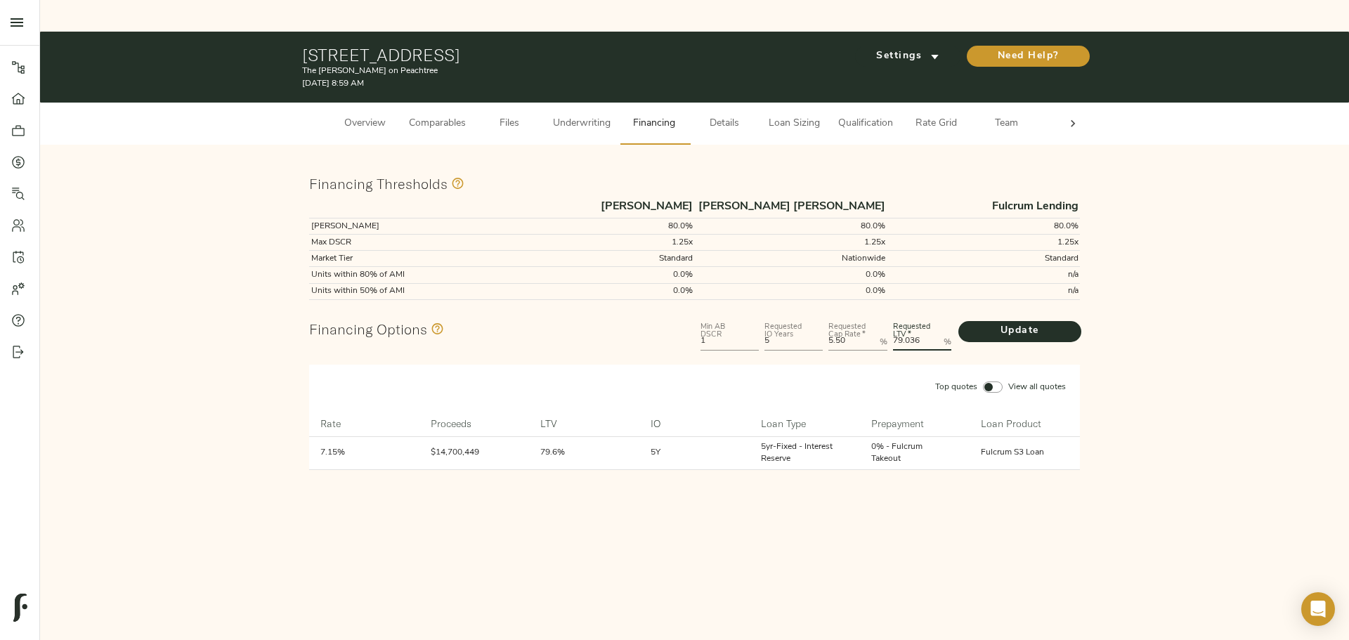
click at [675, 284] on LTV "79.036" at bounding box center [915, 342] width 45 height 17
click at [675, 284] on LTV "78.036" at bounding box center [915, 342] width 45 height 17
type LTV "78.254"
click at [675, 284] on button "Update" at bounding box center [1019, 331] width 123 height 21
click at [593, 115] on span "Underwriting" at bounding box center [582, 124] width 58 height 18
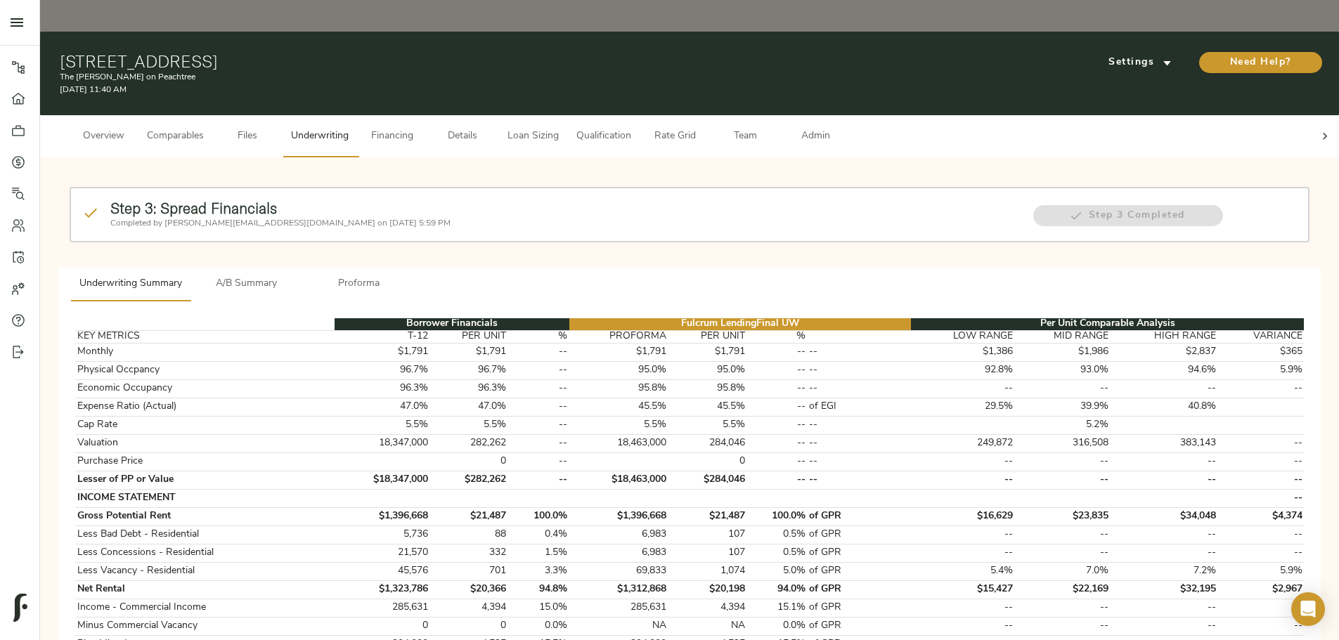
click at [496, 217] on p "Completed by [PERSON_NAME][EMAIL_ADDRESS][DOMAIN_NAME] on [DATE] 5:59 PM" at bounding box center [564, 223] width 908 height 13
click at [294, 275] on span "A/B Summary" at bounding box center [247, 284] width 96 height 18
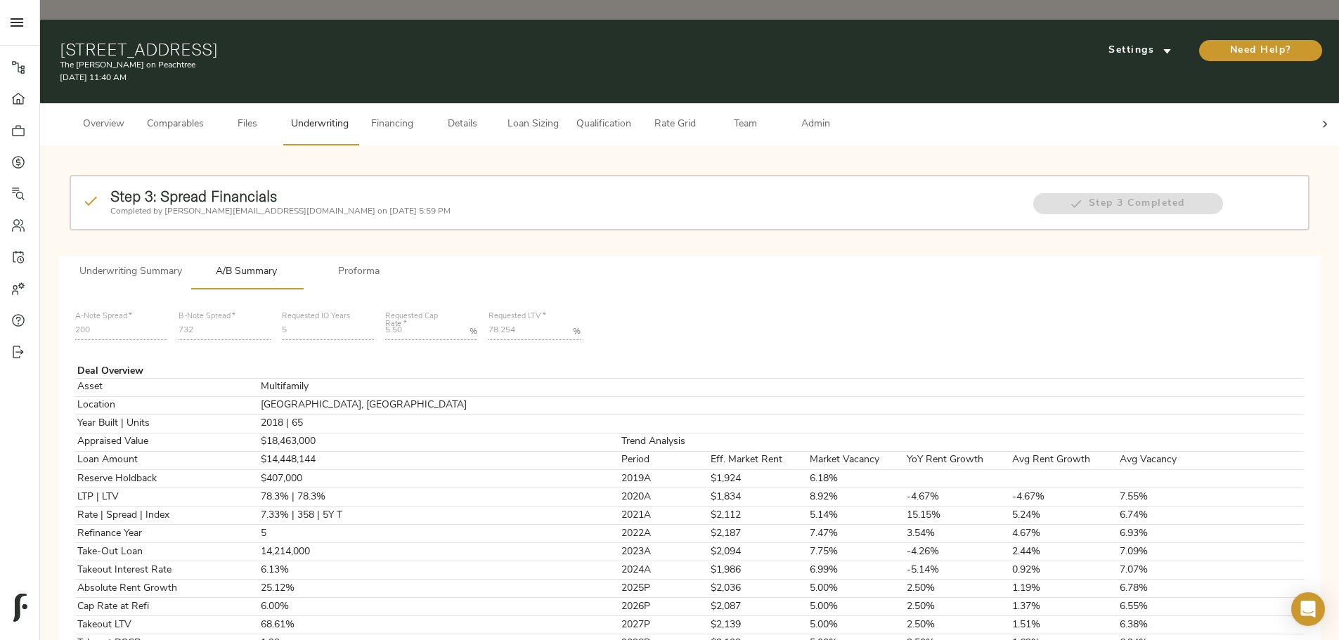
scroll to position [492, 0]
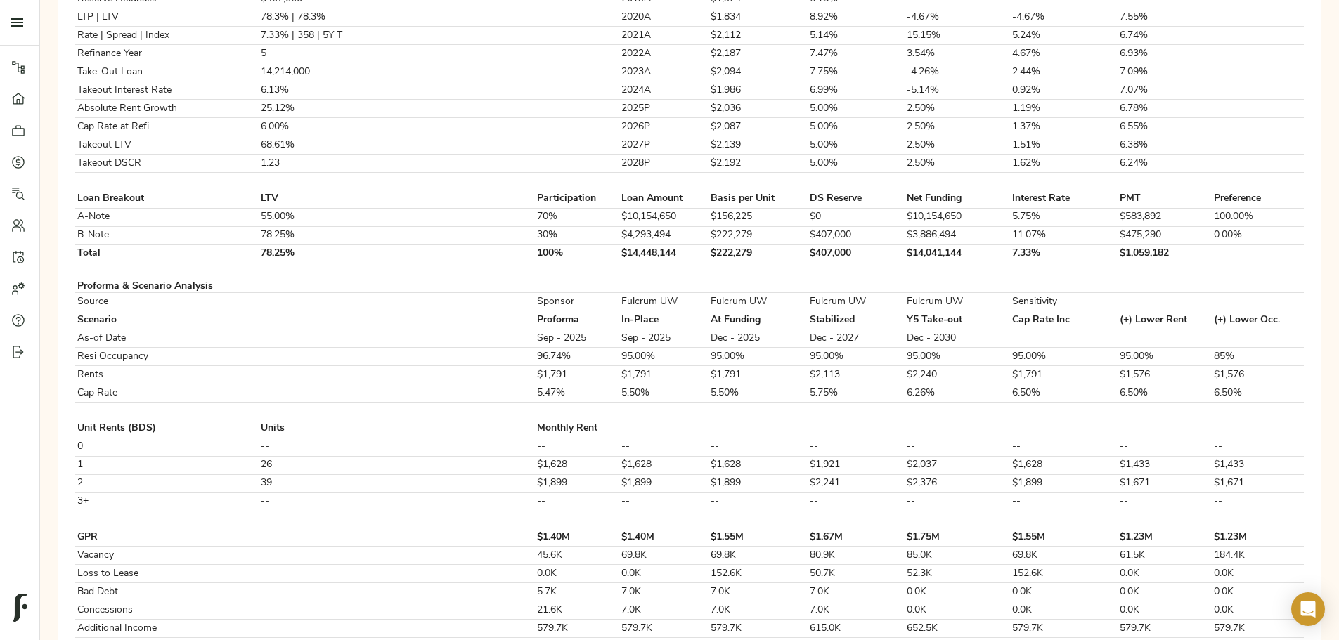
click at [675, 256] on table "Deal Overview Asset Multifamily Location [GEOGRAPHIC_DATA], [GEOGRAPHIC_DATA] Y…" at bounding box center [689, 480] width 1228 height 1223
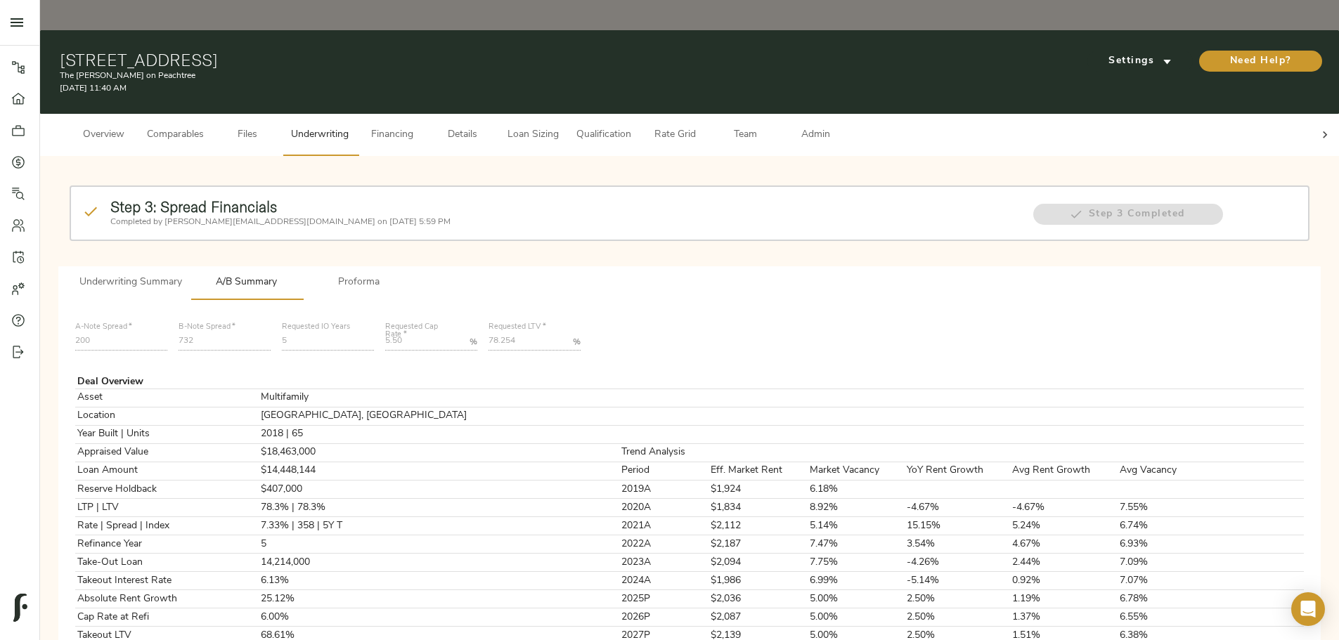
scroll to position [0, 0]
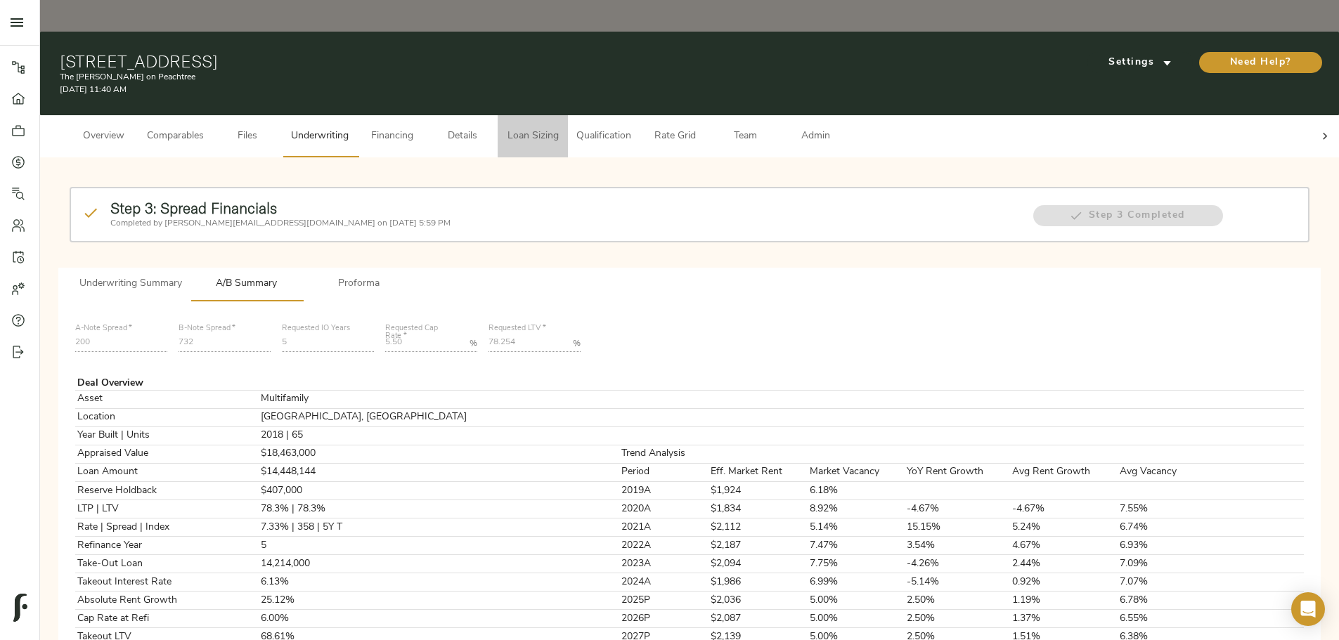
click at [559, 128] on span "Loan Sizing" at bounding box center [532, 137] width 53 height 18
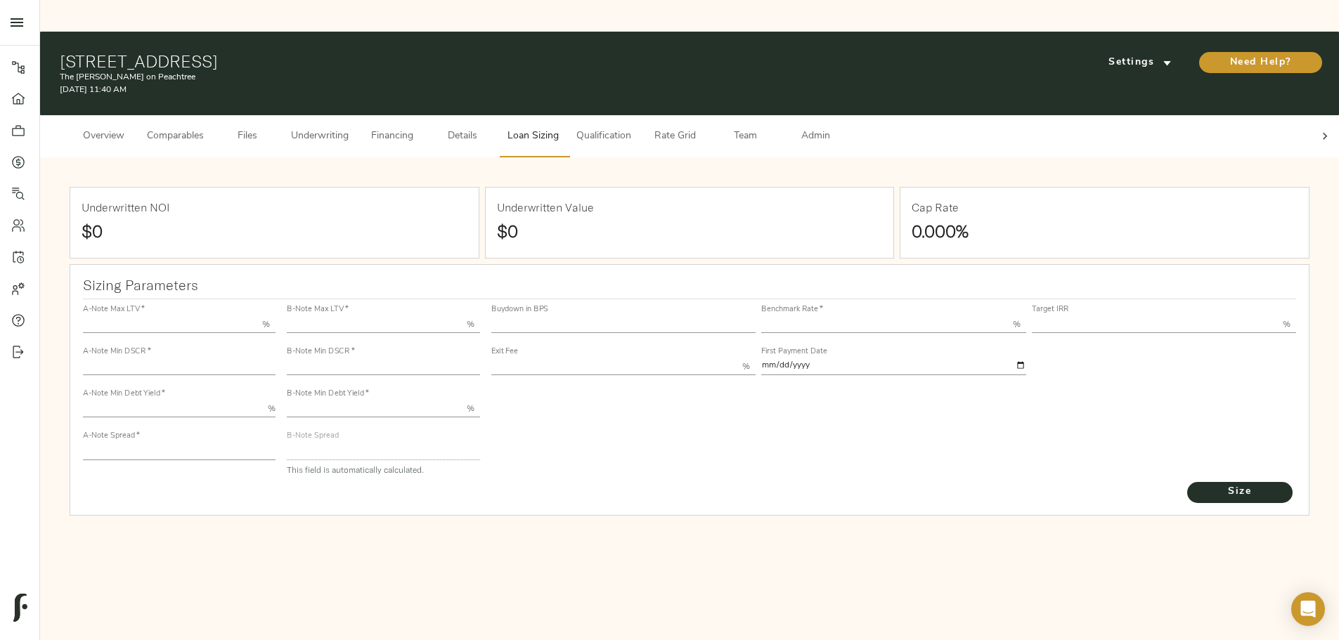
type input "55.000"
type input "1.4"
type input "10.00"
type input "200"
type input "80.000"
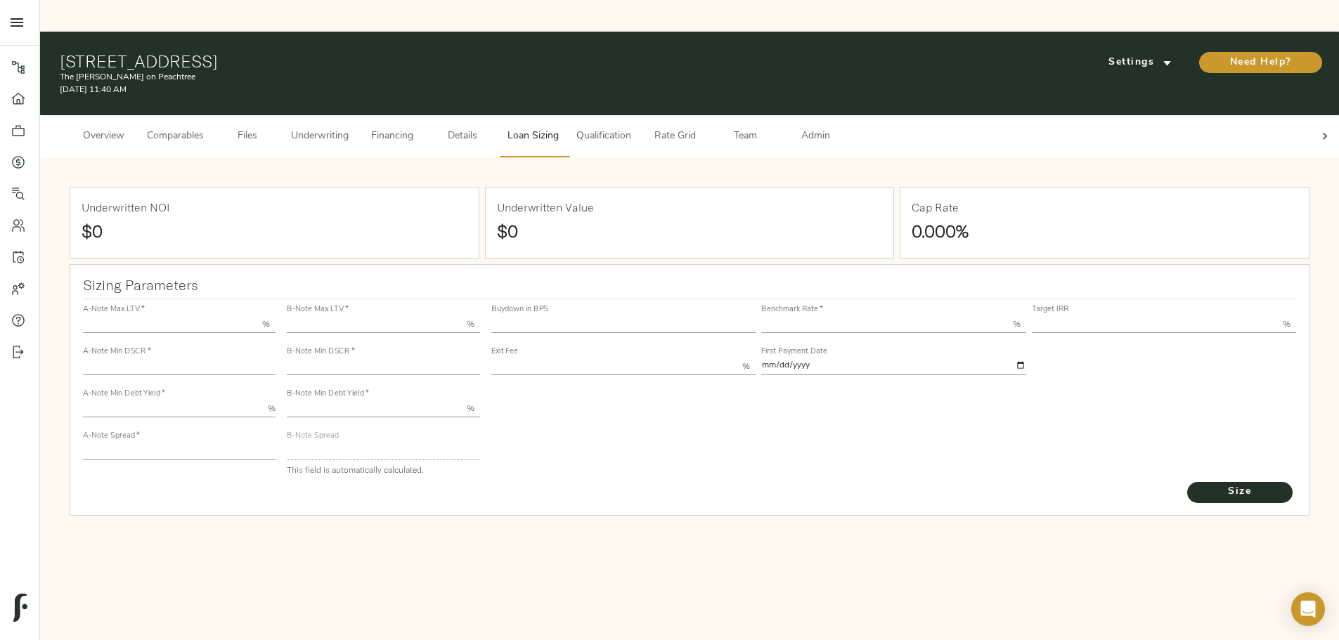
type input "1.082"
type input "2.00"
type input "450.9873283184968"
type input "53"
type input "3.75"
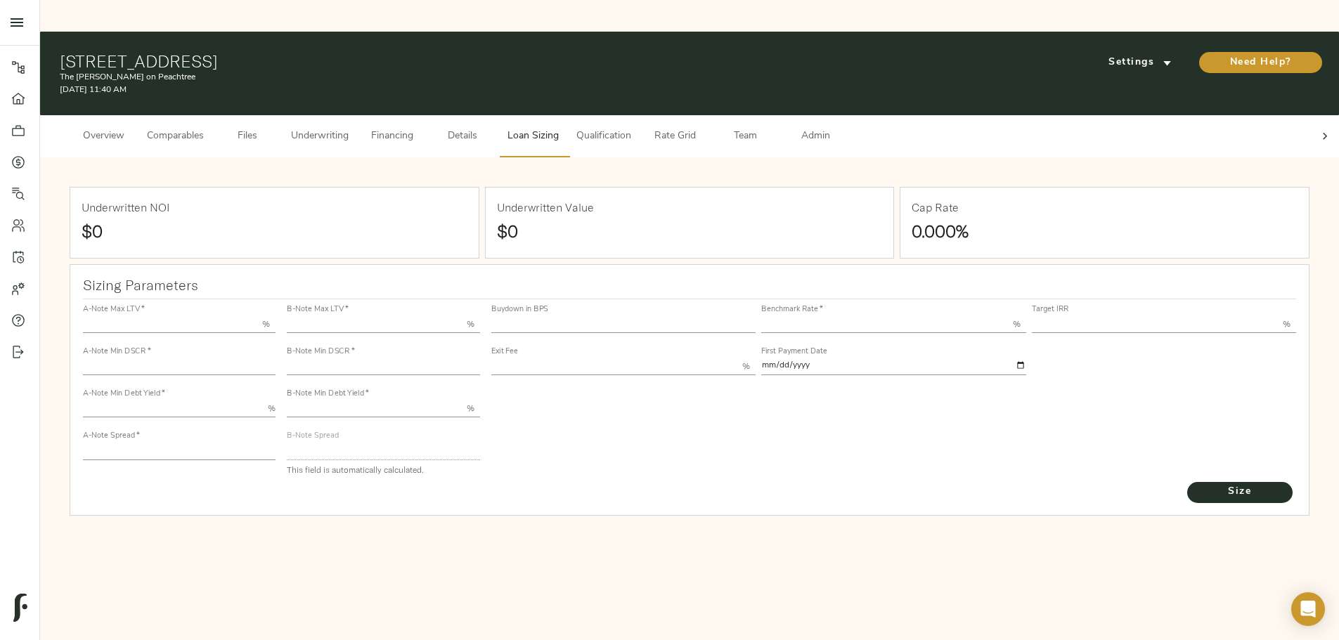
type input "12.00"
type input "1.00"
type input "[DATE]"
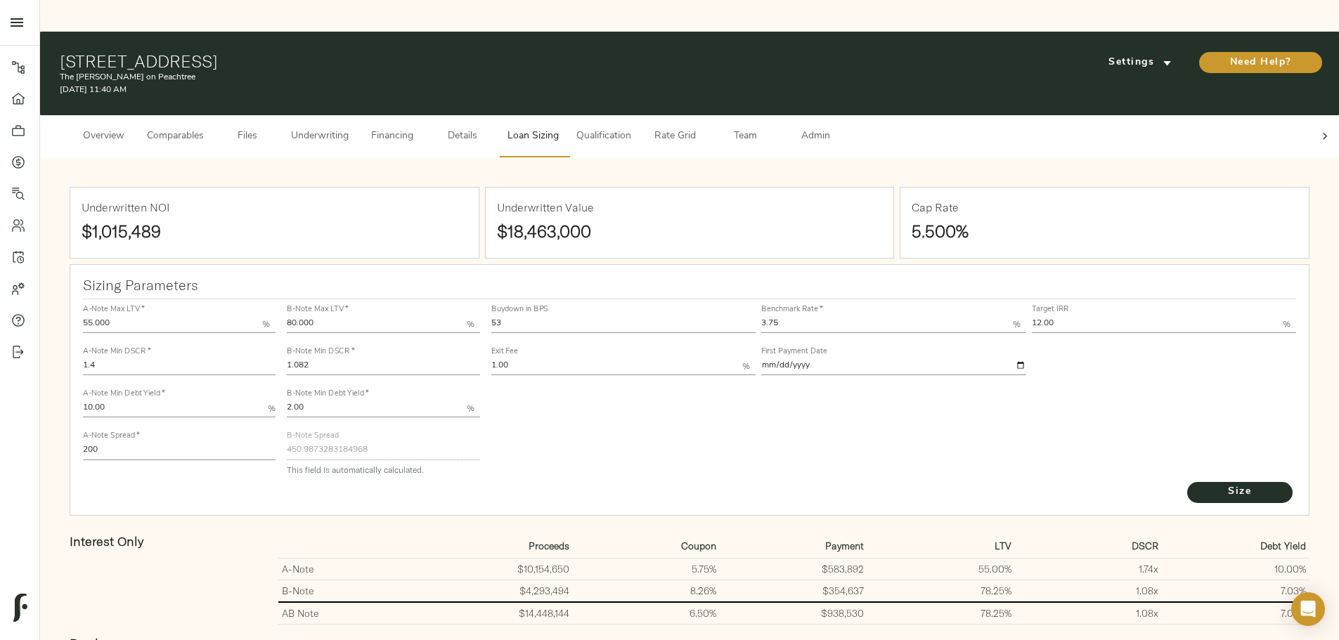
click at [349, 128] on span "Underwriting" at bounding box center [320, 137] width 58 height 18
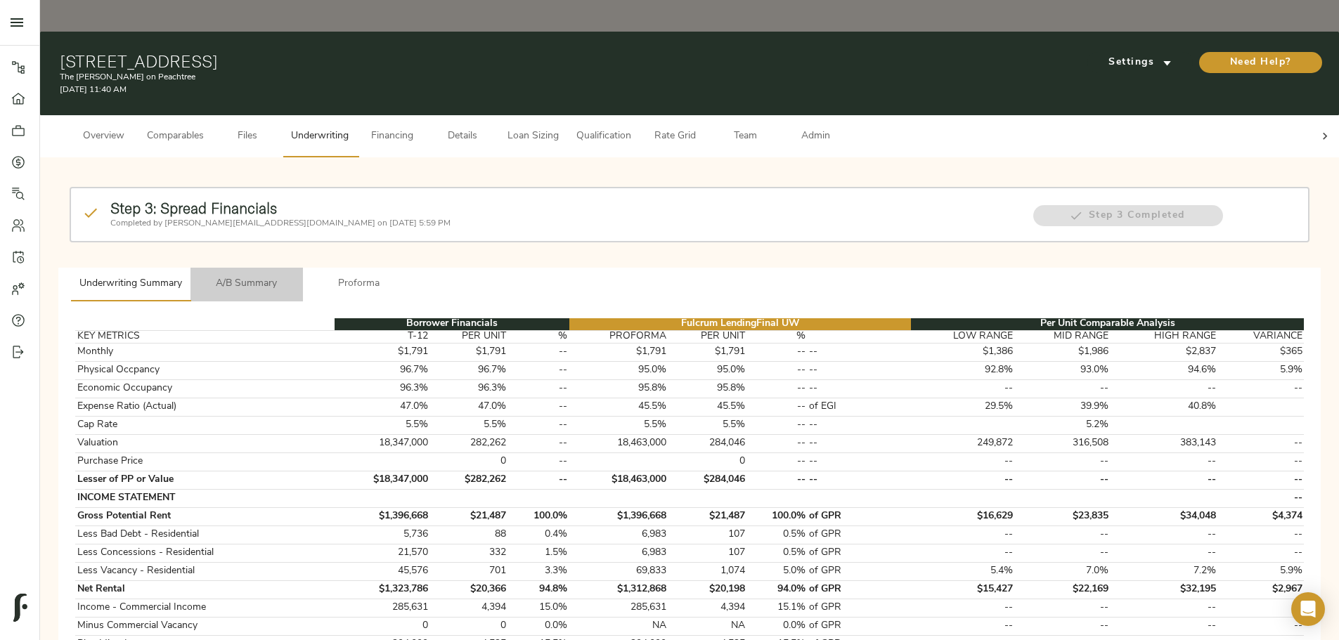
click at [294, 275] on span "A/B Summary" at bounding box center [247, 284] width 96 height 18
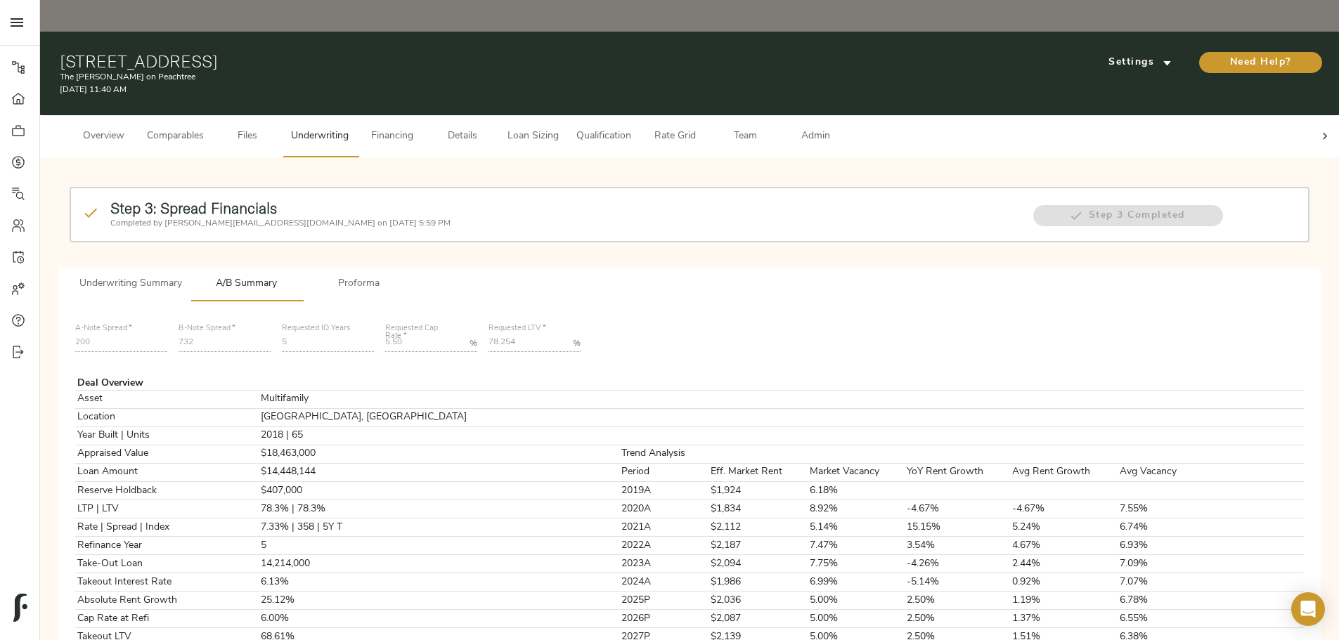
click at [419, 128] on span "Financing" at bounding box center [391, 137] width 53 height 18
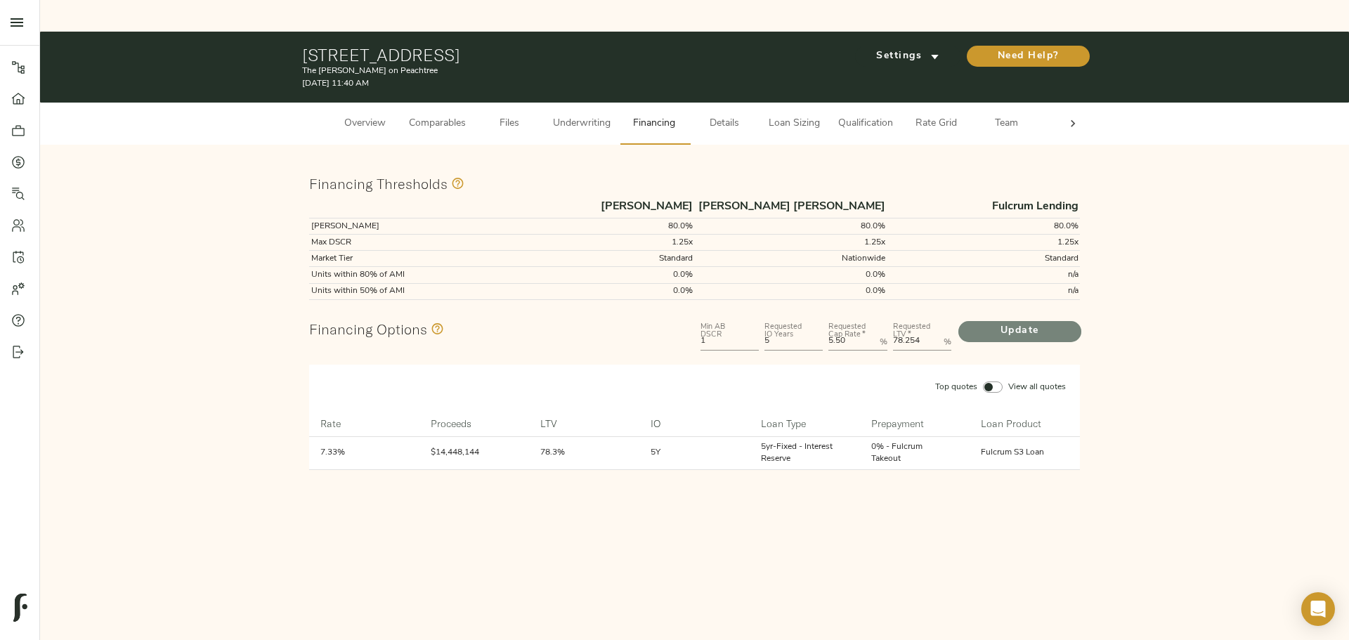
click at [675, 284] on span "Update" at bounding box center [1019, 332] width 95 height 18
click at [560, 115] on span "Underwriting" at bounding box center [554, 124] width 58 height 18
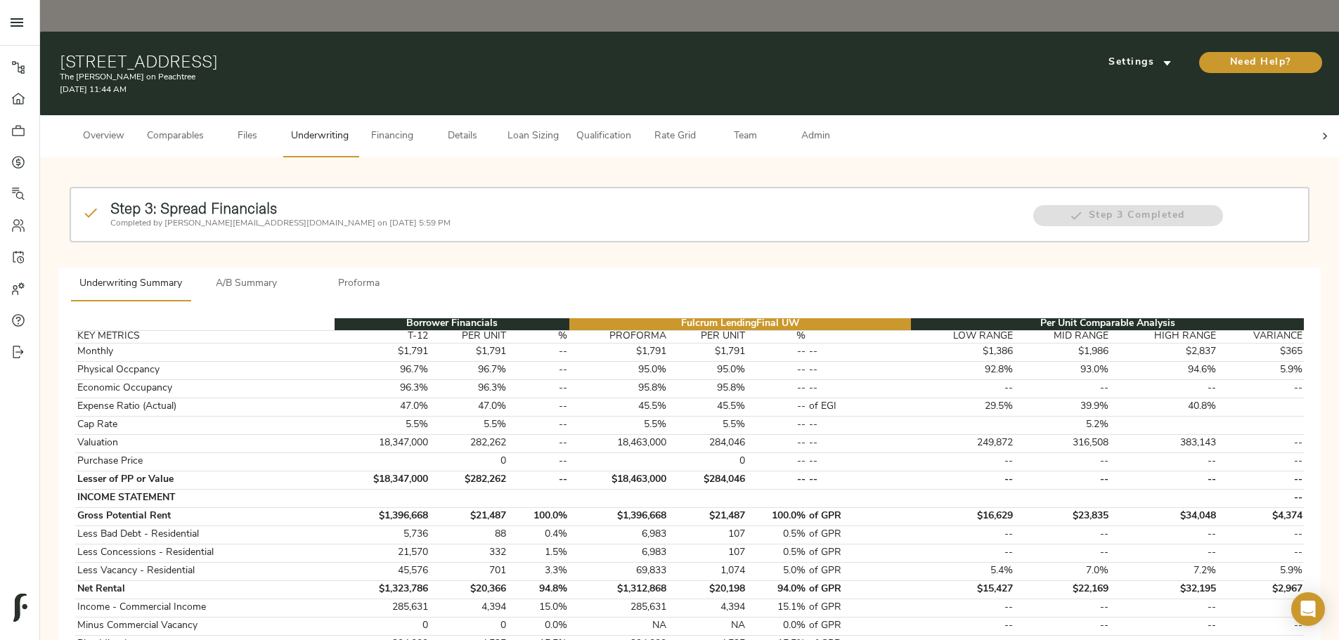
click at [490, 217] on p "Completed by justin@fulcrumlendingcorp.com on August 7, 2025 5:59 PM" at bounding box center [564, 223] width 908 height 13
click at [303, 268] on button "A/B Summary" at bounding box center [246, 285] width 112 height 34
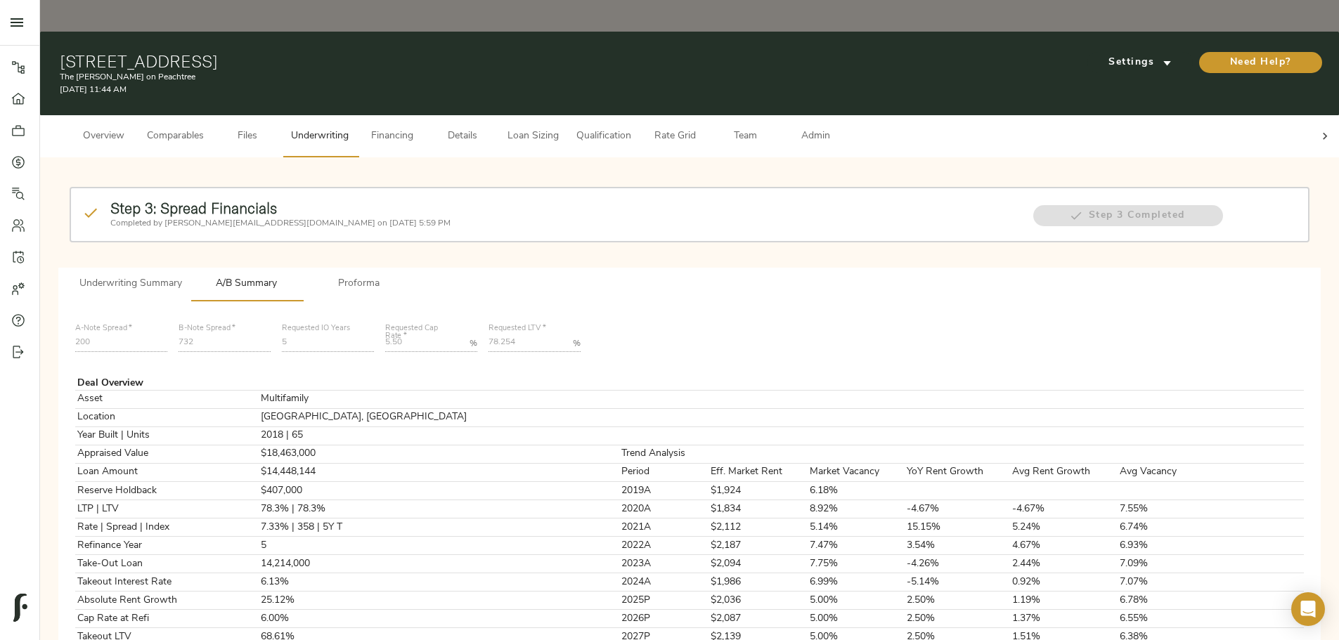
click at [182, 275] on span "Underwriting Summary" at bounding box center [130, 284] width 103 height 18
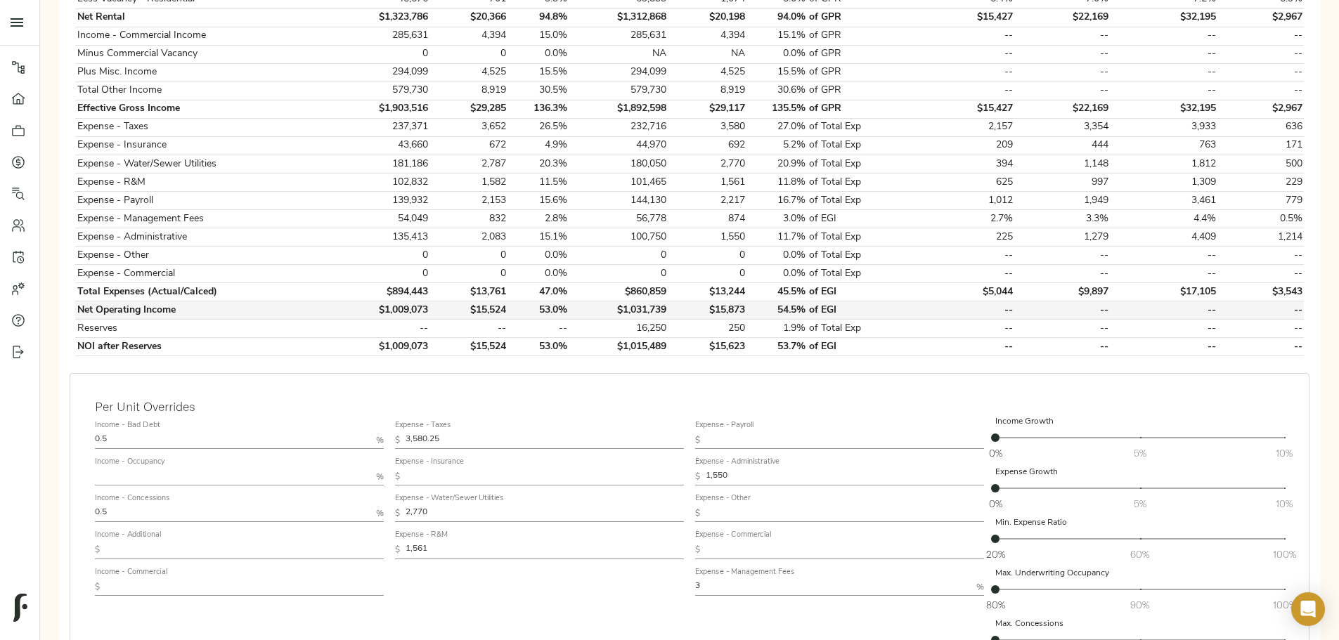
scroll to position [646, 0]
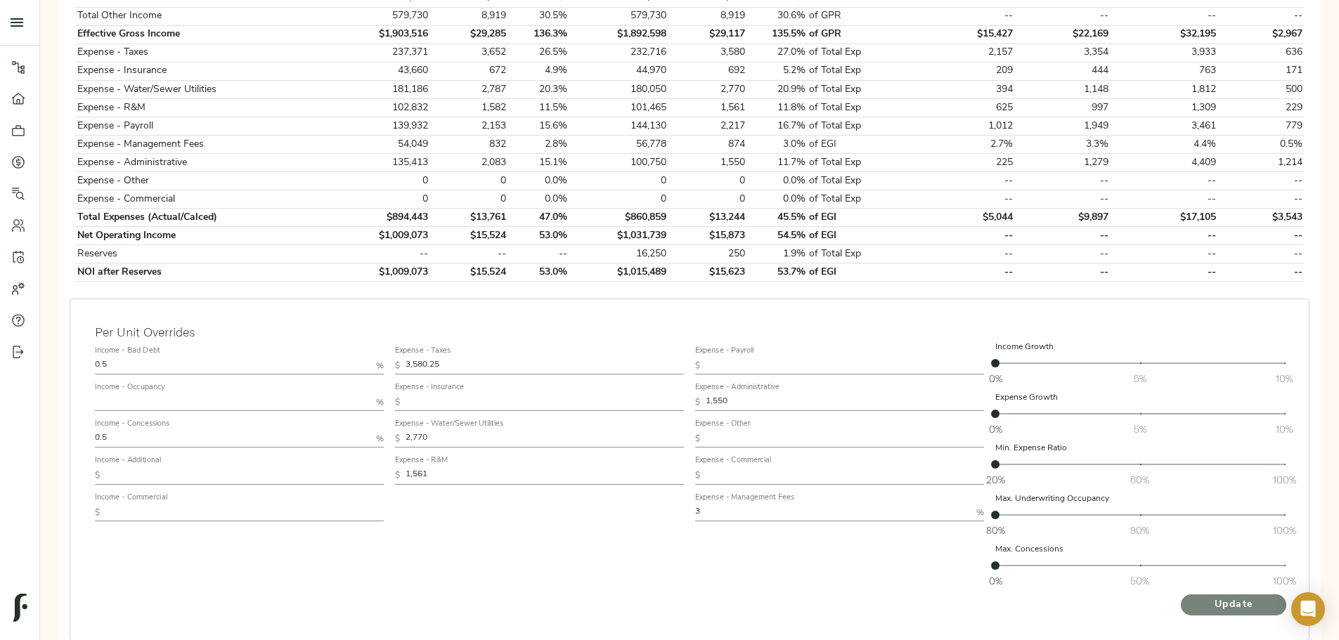
click at [1195, 597] on span "Update" at bounding box center [1233, 606] width 77 height 18
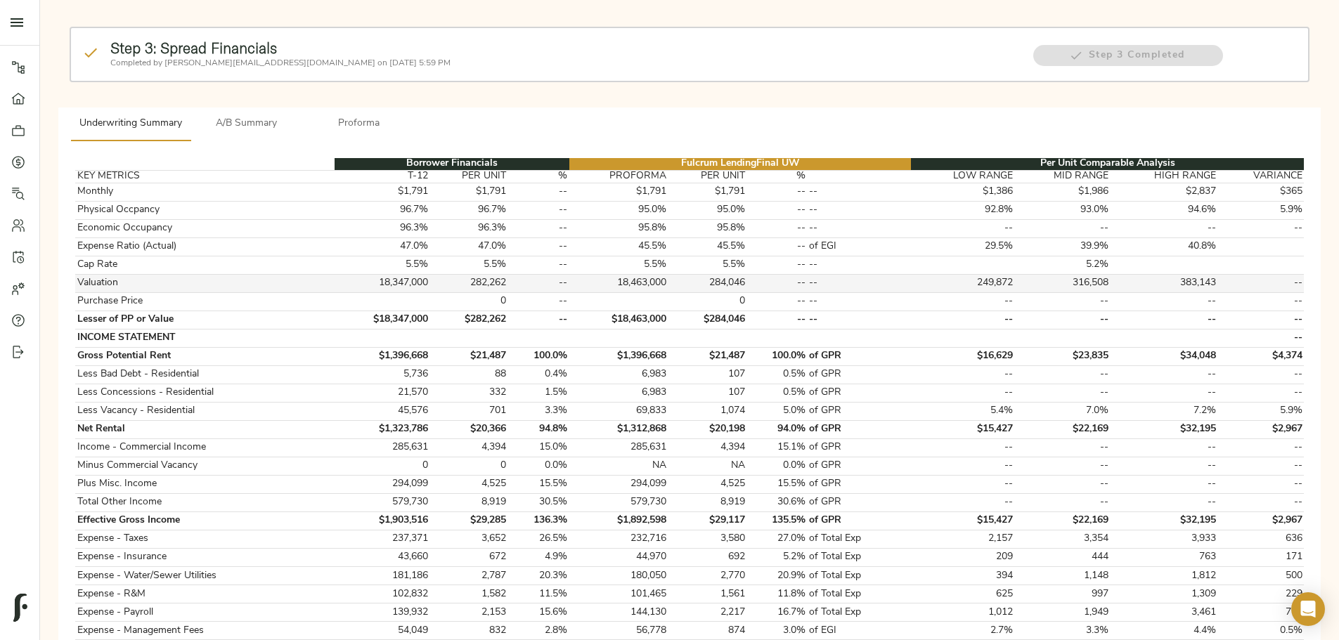
scroll to position [70, 0]
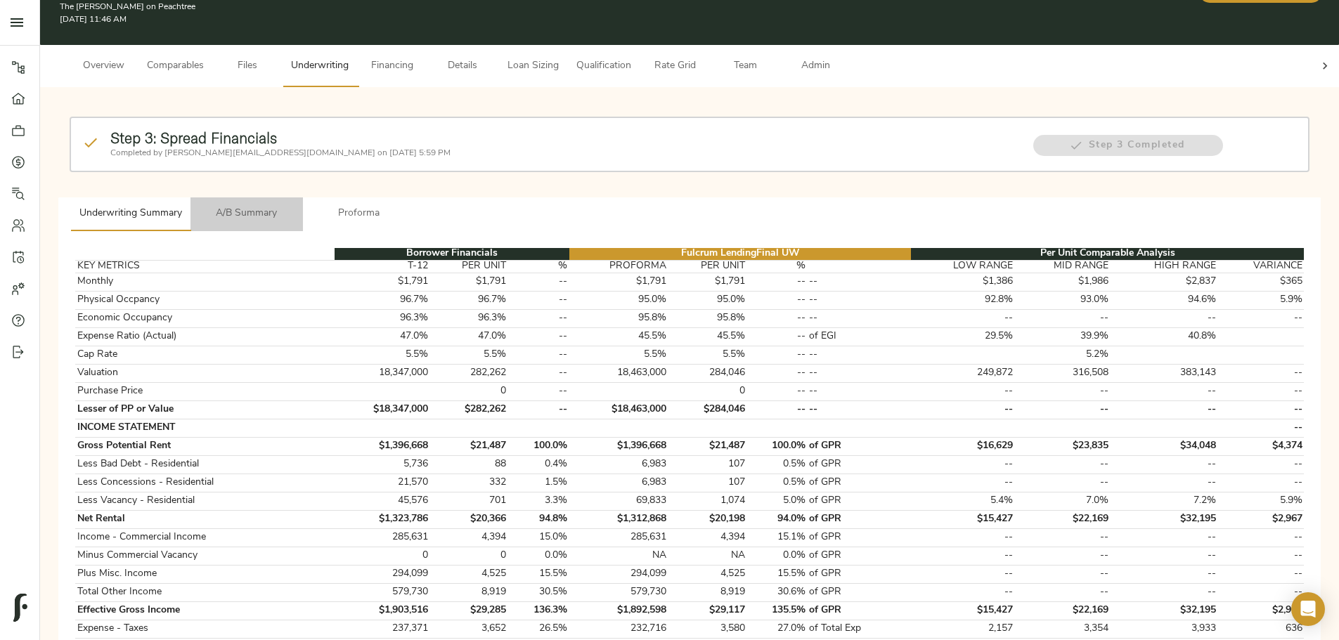
click at [294, 205] on span "A/B Summary" at bounding box center [247, 214] width 96 height 18
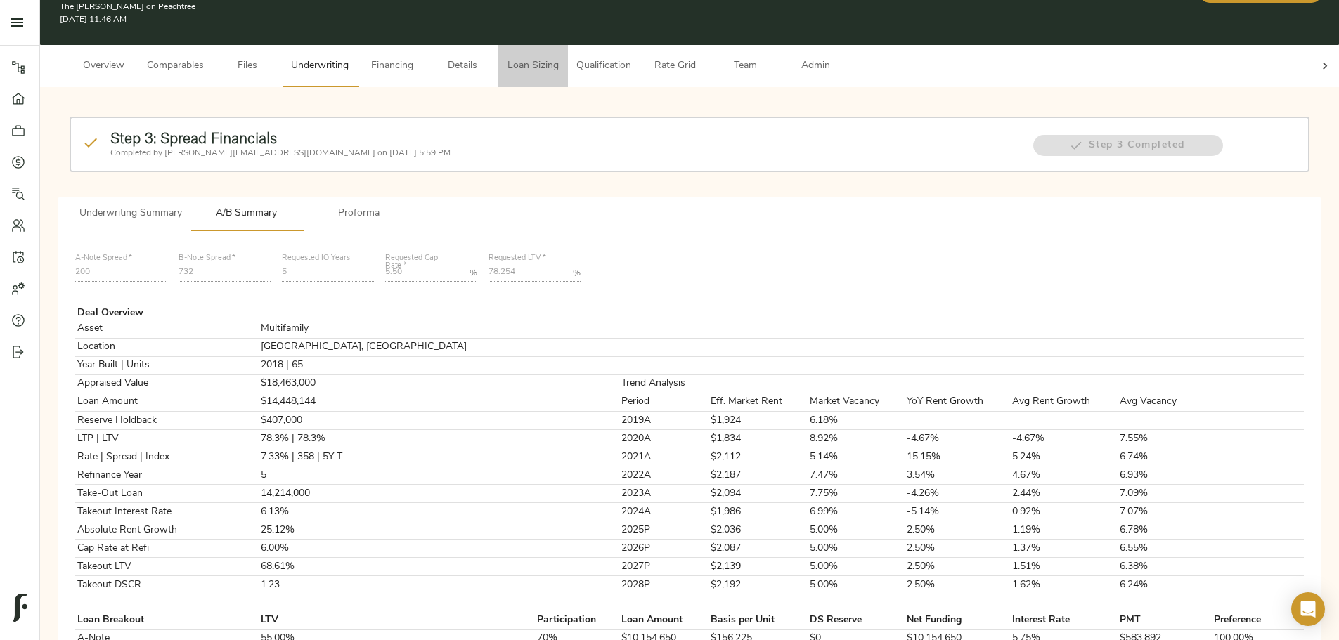
click at [559, 58] on span "Loan Sizing" at bounding box center [532, 67] width 53 height 18
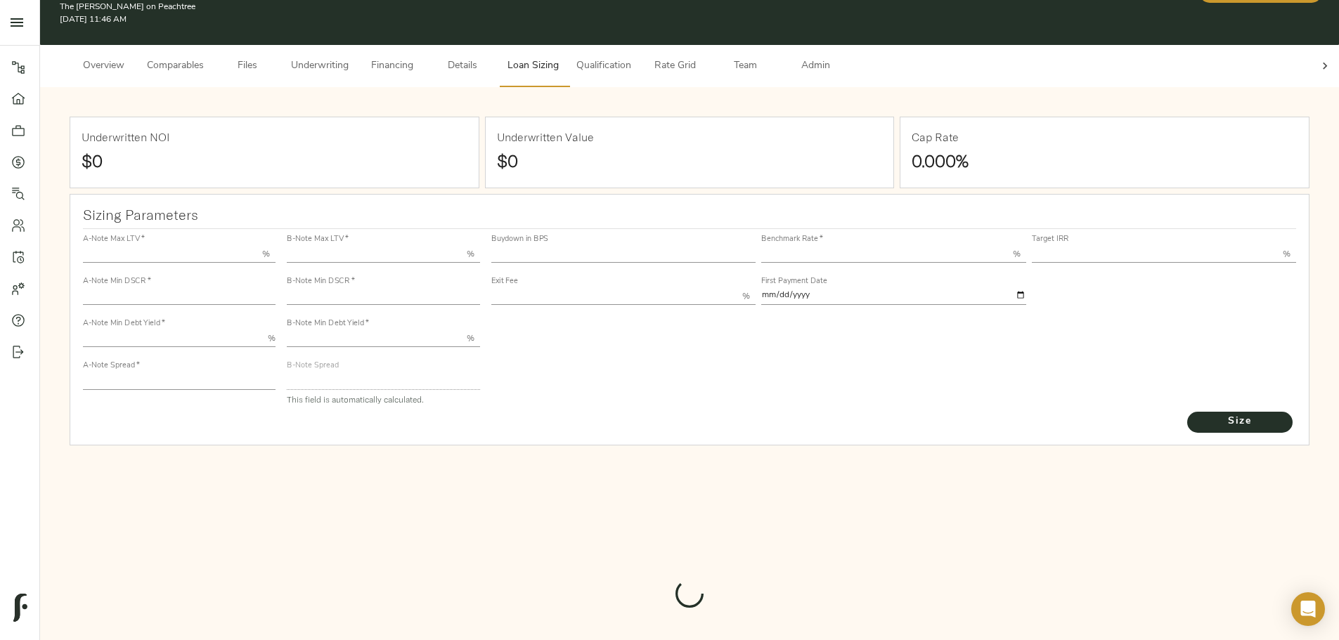
type input "55.000"
type input "1.4"
type input "10.00"
type input "200"
type input "80.000"
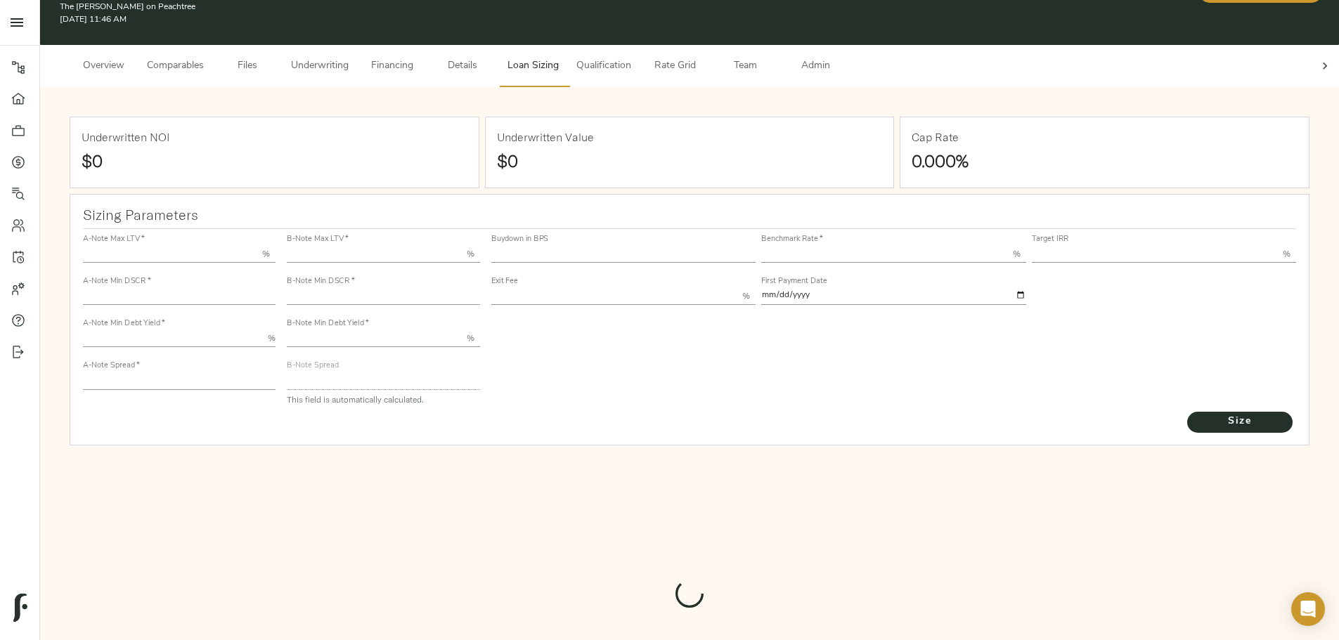
type input "1.082"
type input "2.00"
type input "450.9873283184968"
type input "53"
type input "3.75"
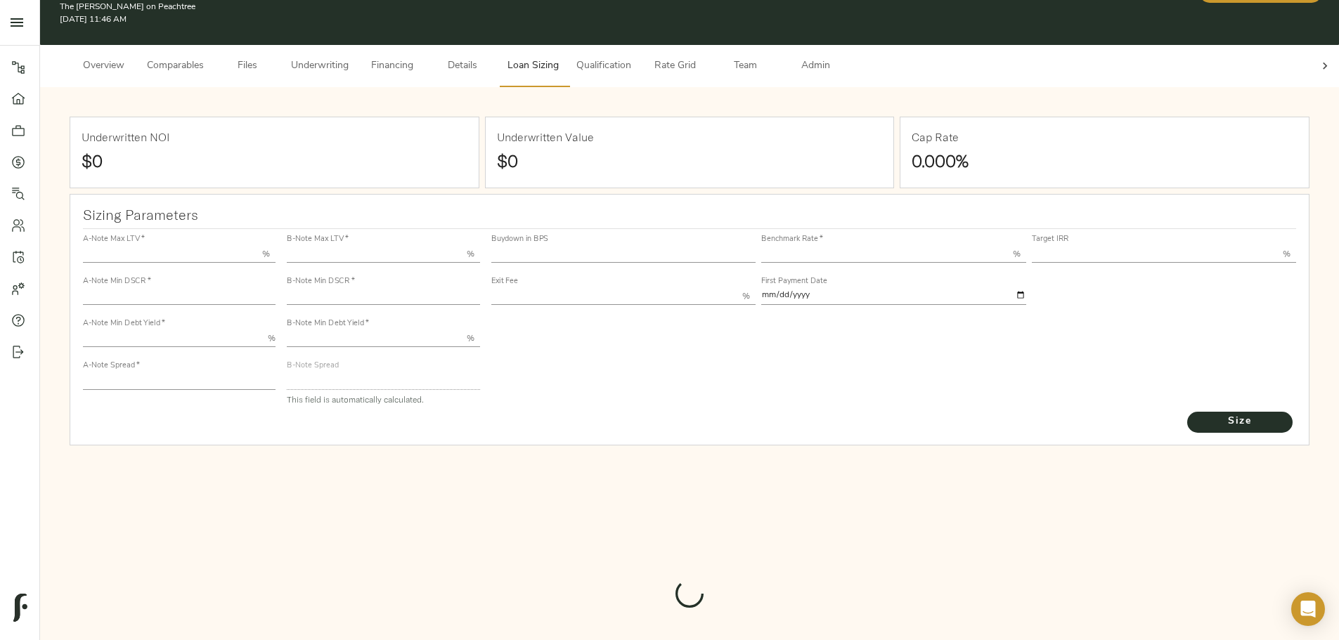
type input "12.00"
type input "1.00"
type input "[DATE]"
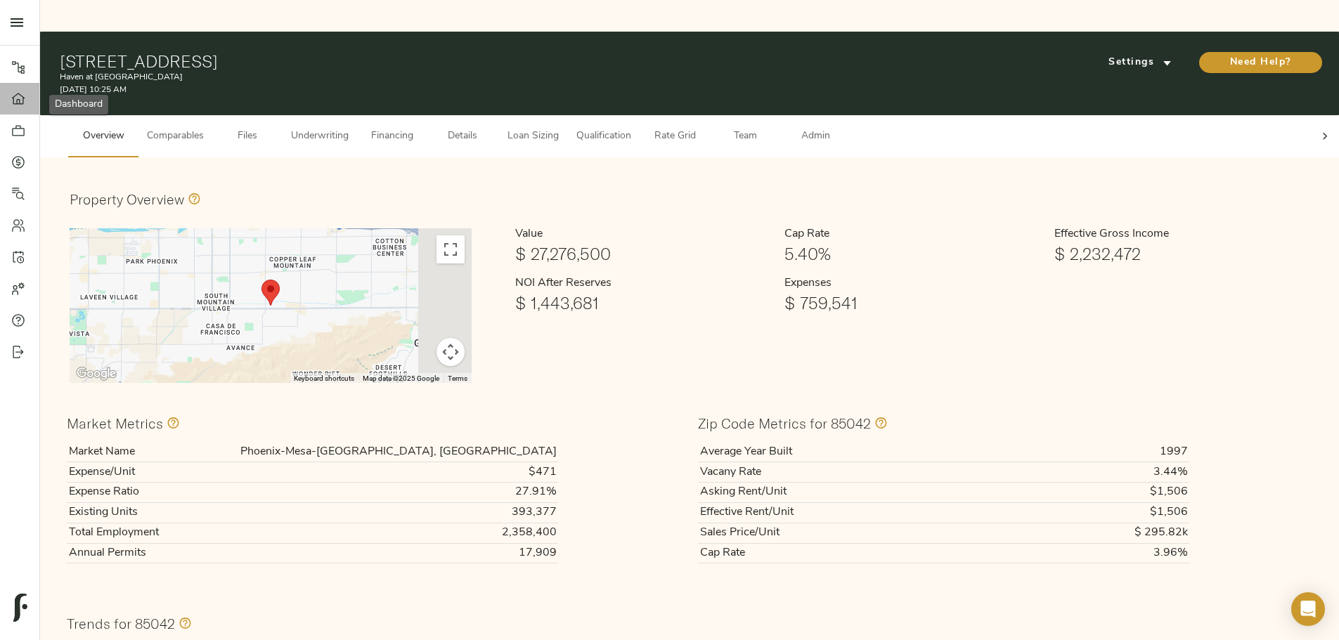
click at [13, 100] on icon at bounding box center [18, 98] width 13 height 11
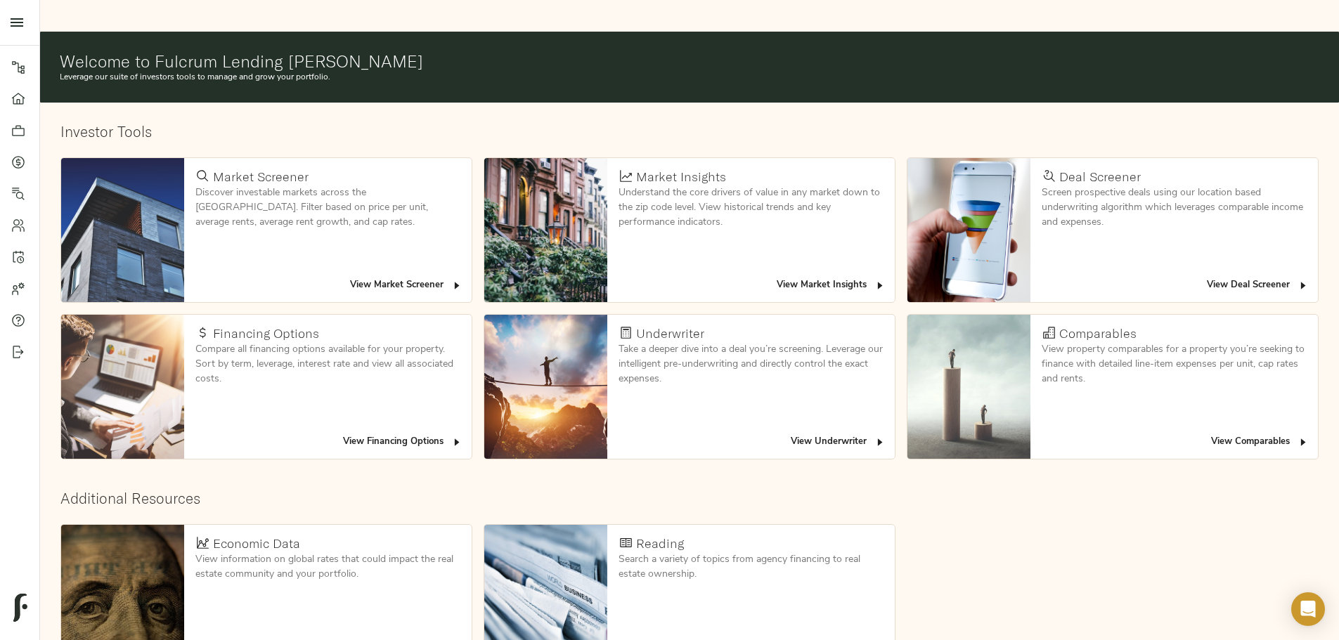
click at [1203, 275] on button "View Deal Screener" at bounding box center [1257, 286] width 109 height 22
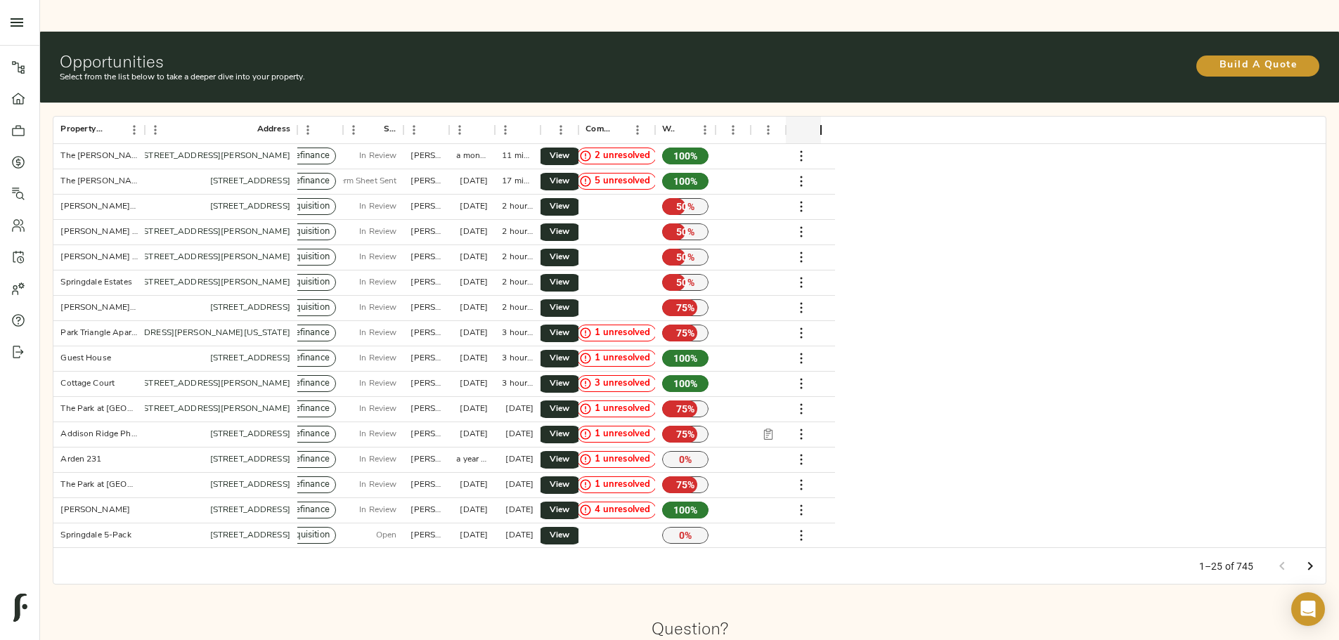
click at [1023, 51] on div "Build A Quote" at bounding box center [1109, 63] width 420 height 25
click at [1210, 57] on span "Build A Quote" at bounding box center [1257, 66] width 95 height 18
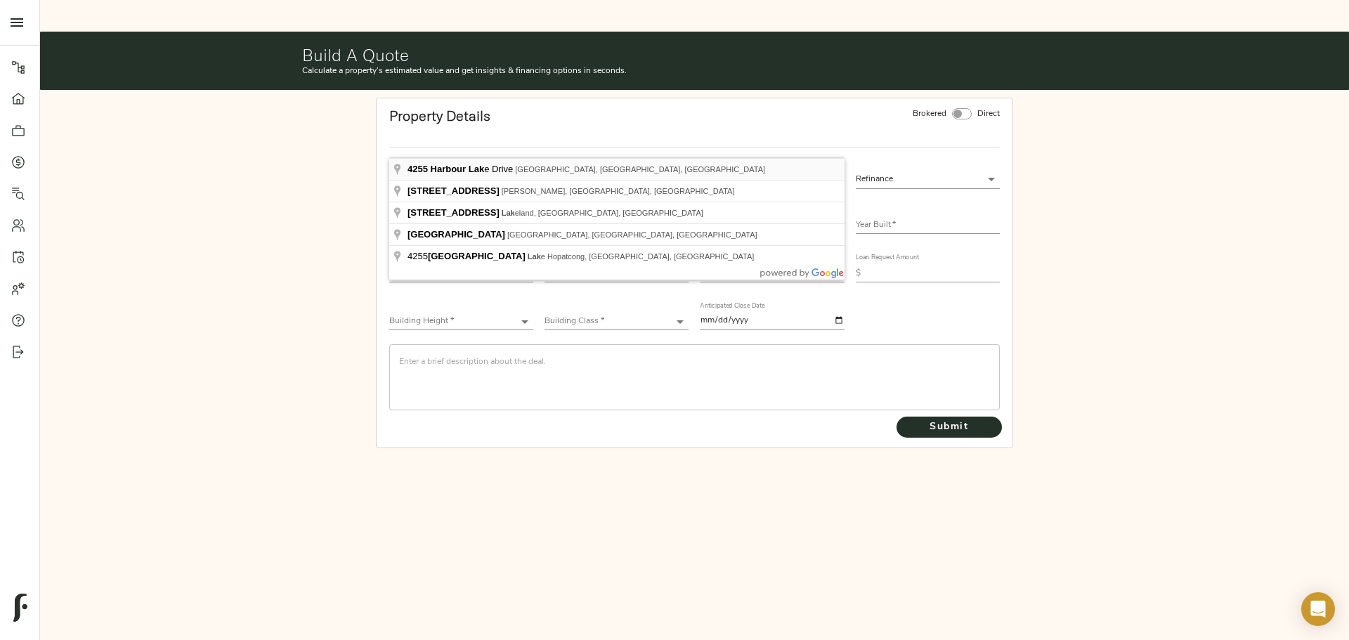
type input "4255 Harbour Lake Dr, Goose Creek, SC 29445, USA"
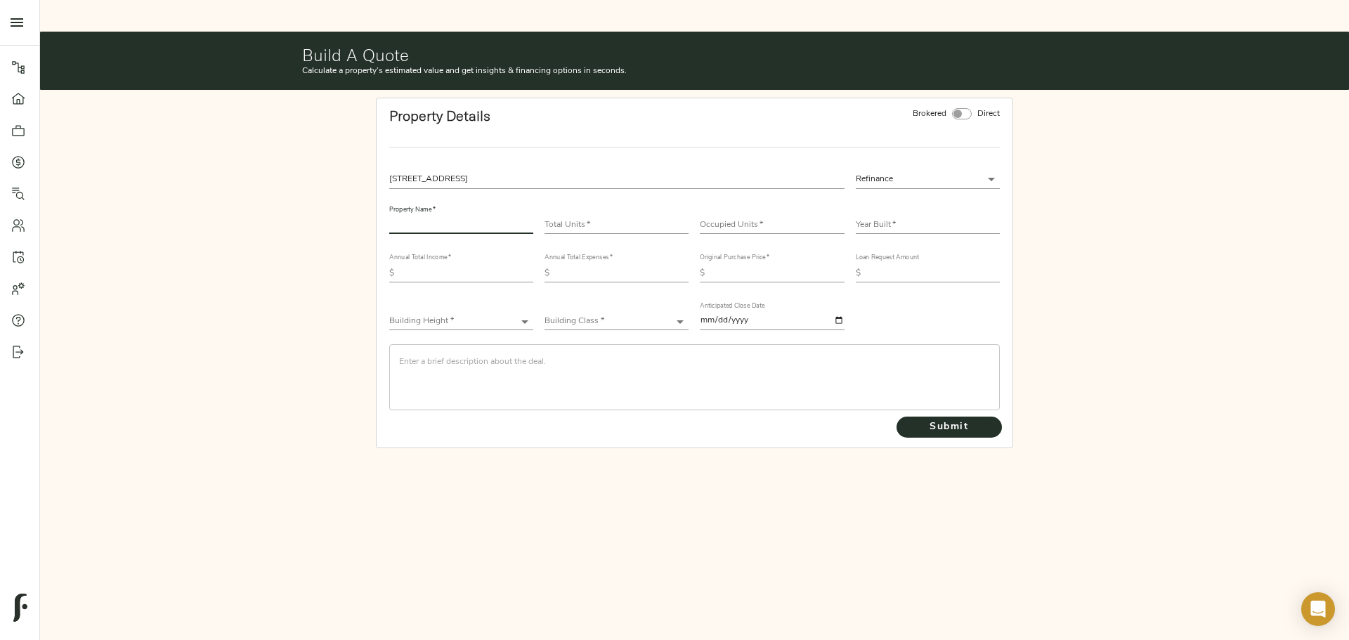
click at [505, 217] on input "text" at bounding box center [461, 225] width 144 height 17
type input "Harbour Lake Apartments"
click at [573, 217] on input "number" at bounding box center [617, 225] width 144 height 17
type input "108"
click at [736, 217] on input "number" at bounding box center [772, 225] width 144 height 17
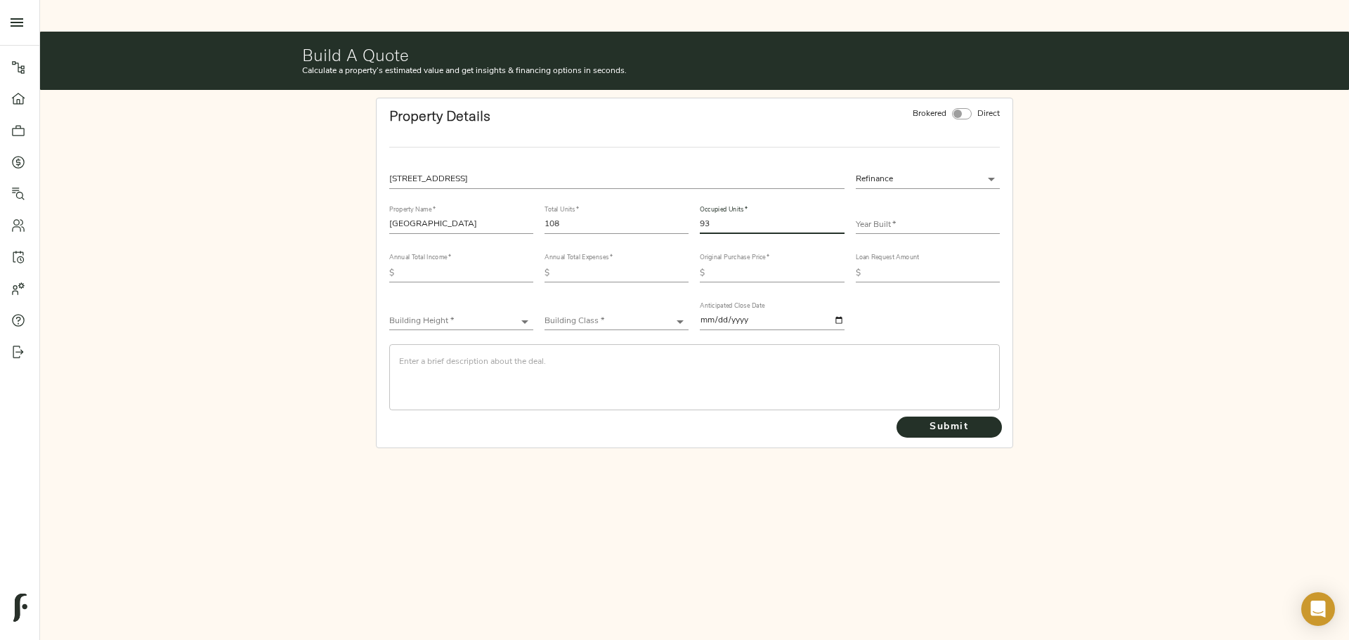
type input "93"
click at [868, 217] on input "text" at bounding box center [928, 225] width 144 height 17
type input "1989"
drag, startPoint x: 438, startPoint y: 248, endPoint x: 448, endPoint y: 247, distance: 9.2
click at [438, 265] on input "text" at bounding box center [467, 273] width 134 height 17
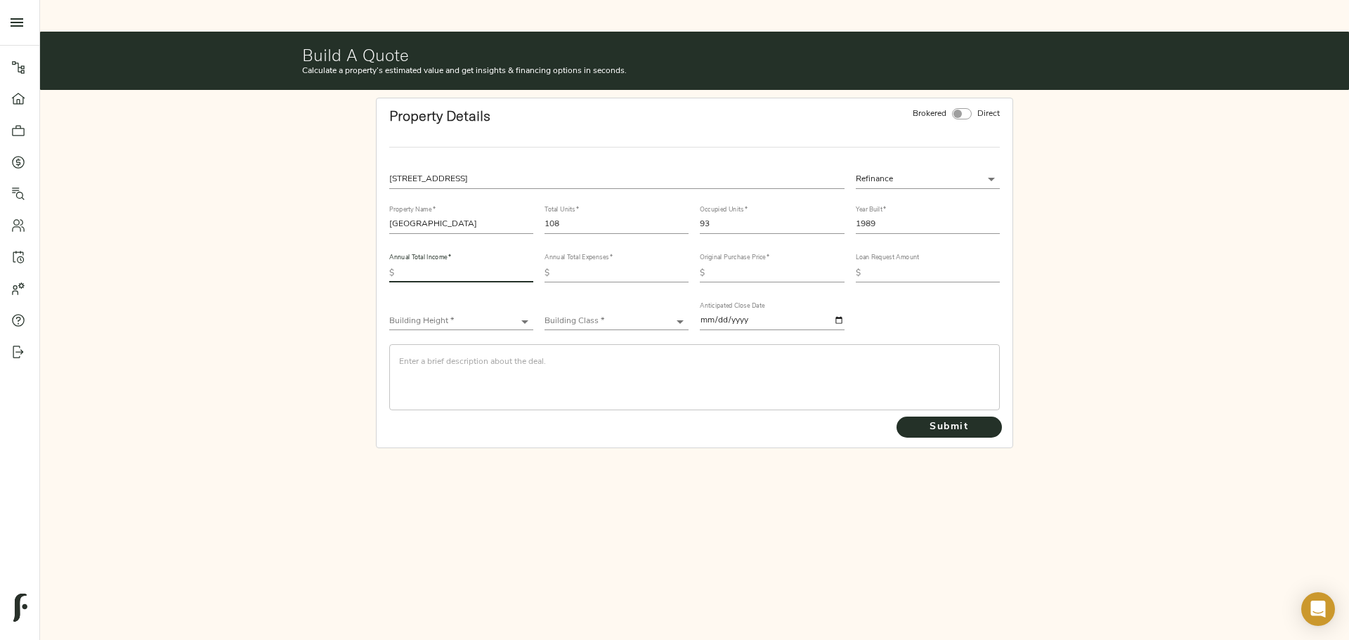
click at [490, 265] on input "text" at bounding box center [467, 273] width 134 height 17
type input "1,659,138"
click at [584, 265] on input "text" at bounding box center [622, 273] width 134 height 17
type input "1,070,344"
click at [794, 265] on input "text" at bounding box center [777, 273] width 134 height 17
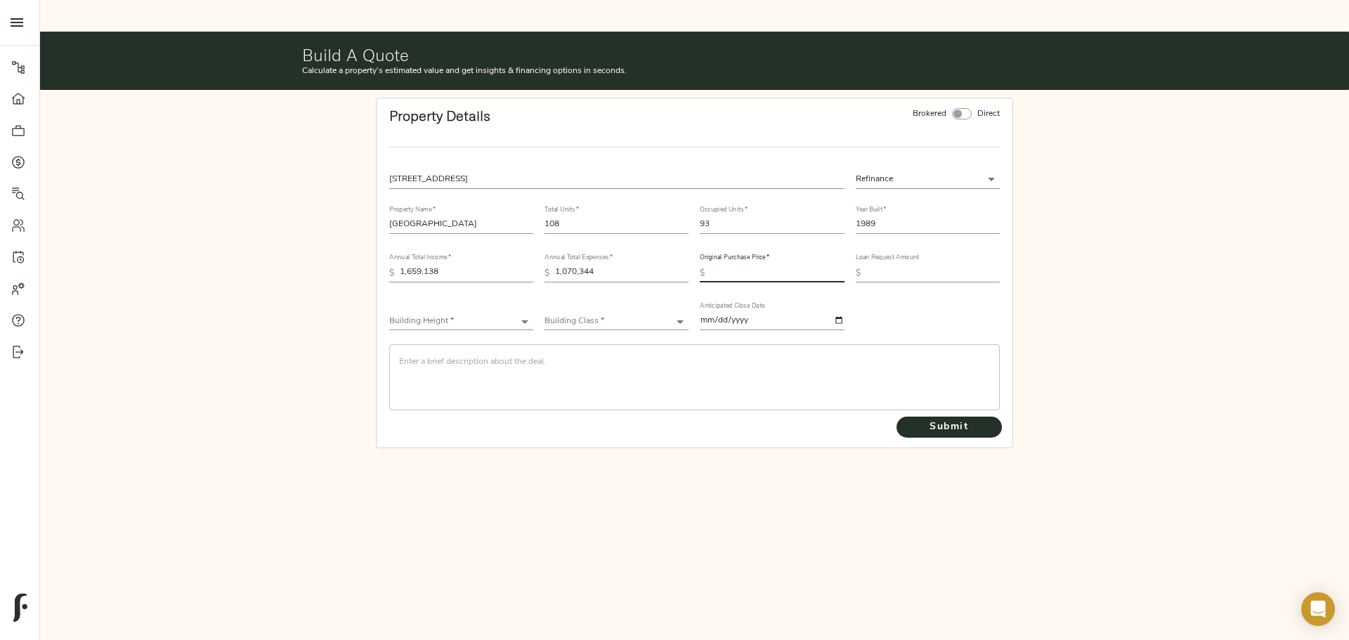
click at [750, 265] on input "text" at bounding box center [777, 273] width 134 height 17
type input "14,600,000"
click at [918, 265] on input "text" at bounding box center [933, 273] width 134 height 17
type input "13,000,000"
click at [448, 302] on div "Building Height * ​" at bounding box center [461, 316] width 144 height 28
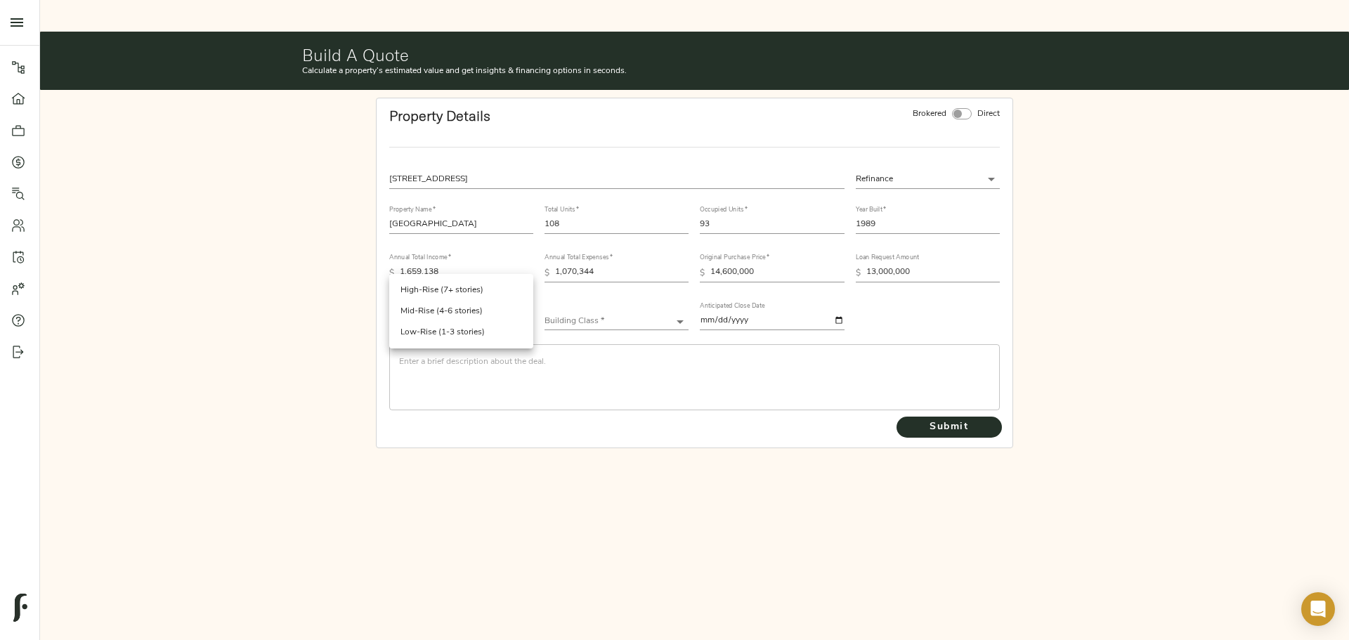
click at [451, 289] on body "Haven at South Mountain - 1630 E Baseline Rd, Phoenix, AZ 85042 Pipeline Dashbo…" at bounding box center [674, 336] width 1349 height 672
click at [456, 334] on li "Low-Rise (1-3 stories)" at bounding box center [461, 332] width 144 height 21
type input "Low-Rise"
click at [599, 299] on div "Building Class * ​" at bounding box center [616, 315] width 155 height 48
click at [599, 297] on body "Haven at South Mountain - 1630 E Baseline Rd, Phoenix, AZ 85042 Pipeline Dashbo…" at bounding box center [674, 336] width 1349 height 672
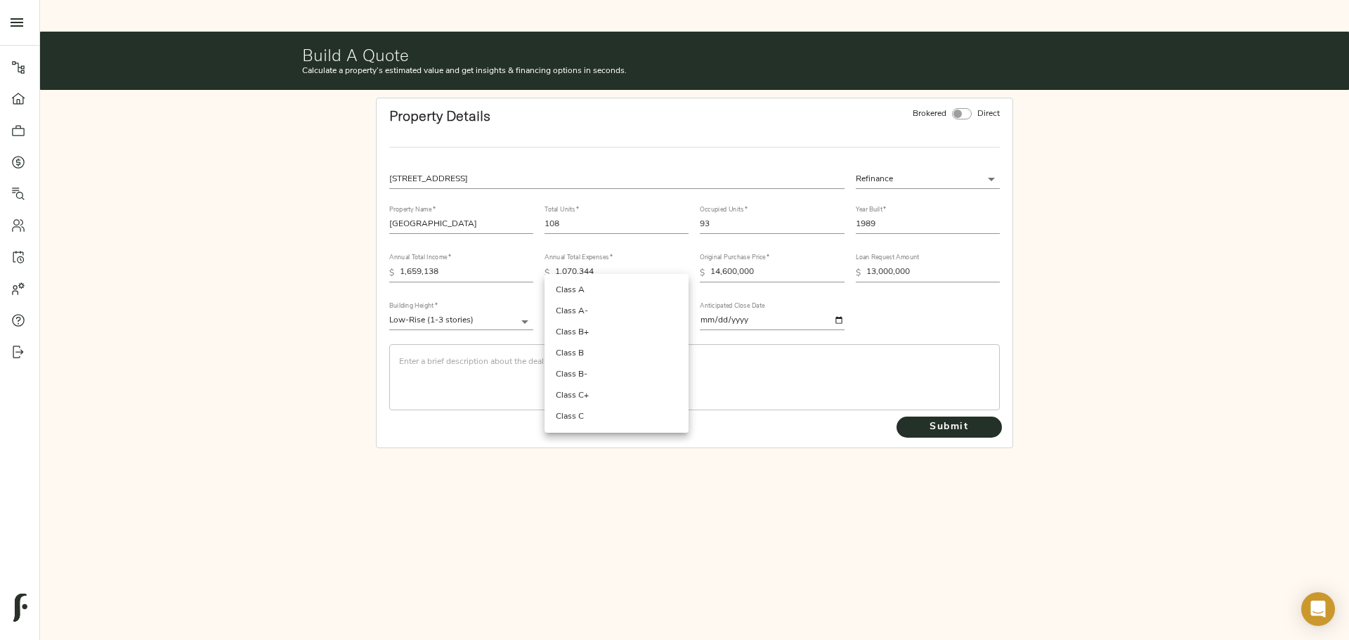
click at [608, 348] on li "Class B" at bounding box center [617, 353] width 144 height 21
type input "Class B"
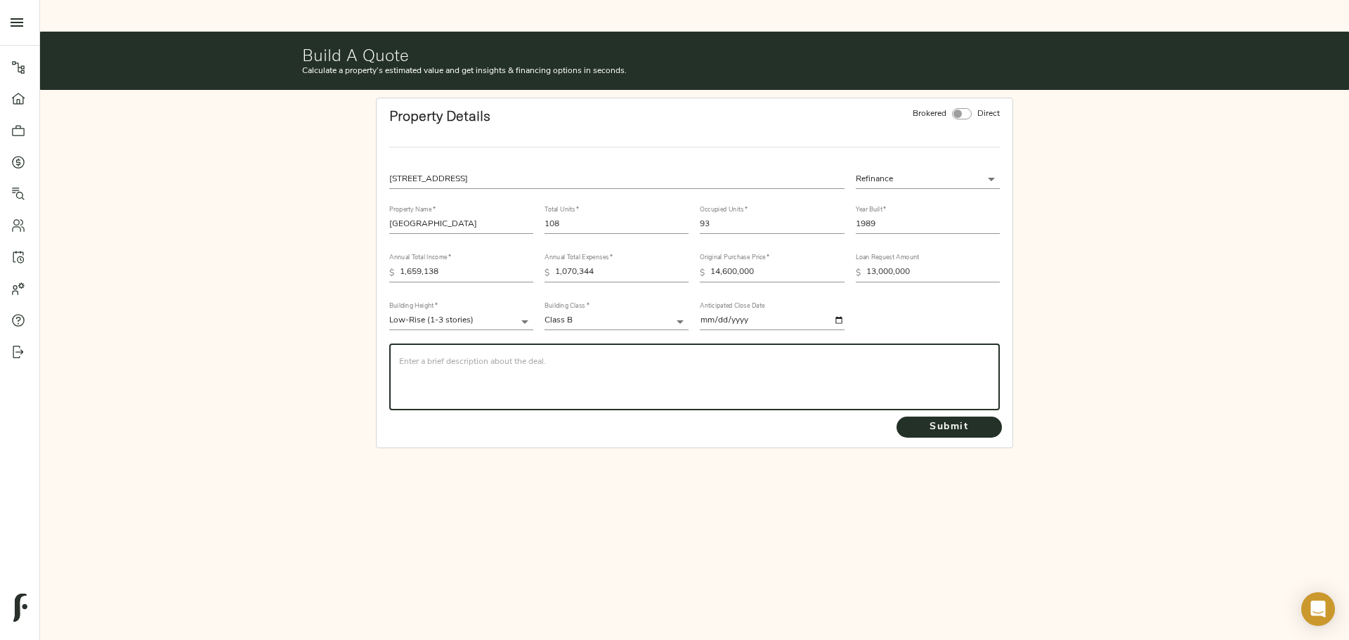
drag, startPoint x: 553, startPoint y: 326, endPoint x: 720, endPoint y: 318, distance: 167.4
click at [552, 344] on div "​" at bounding box center [694, 377] width 611 height 66
click at [449, 357] on textarea at bounding box center [694, 377] width 591 height 40
paste textarea "Harbour Lake Apartments – a 108-unit, 1989-vintage multifamily property located…"
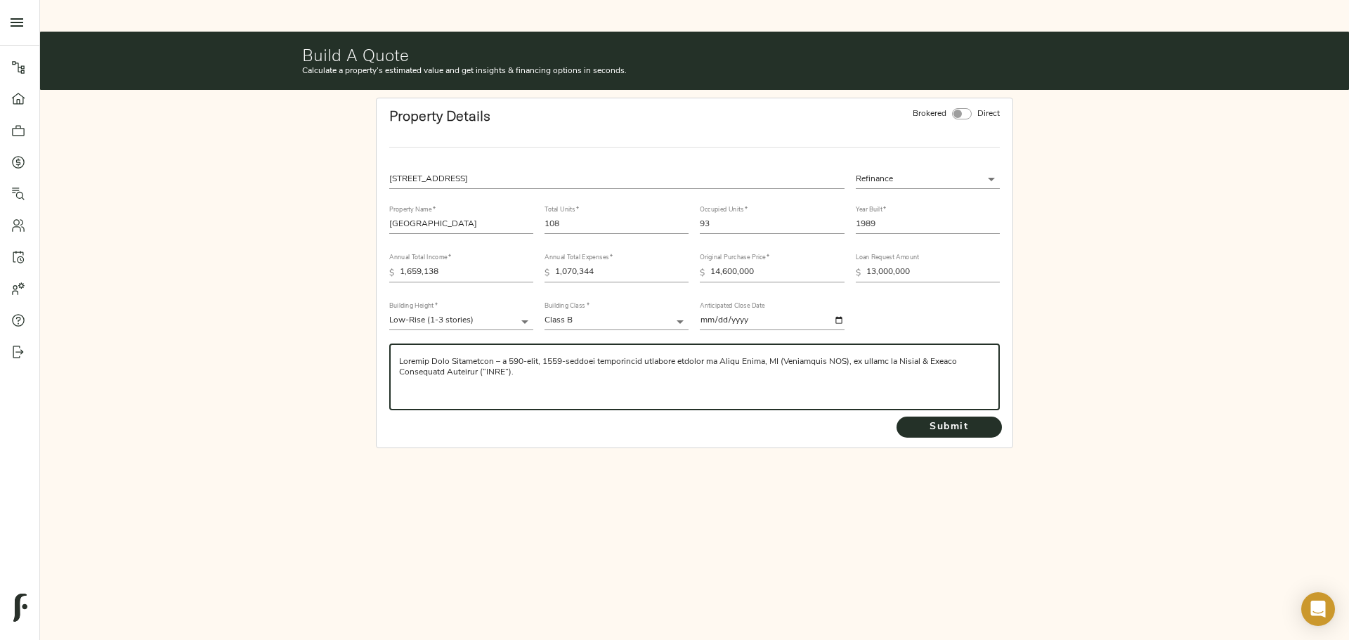
click at [408, 358] on textarea at bounding box center [694, 377] width 591 height 40
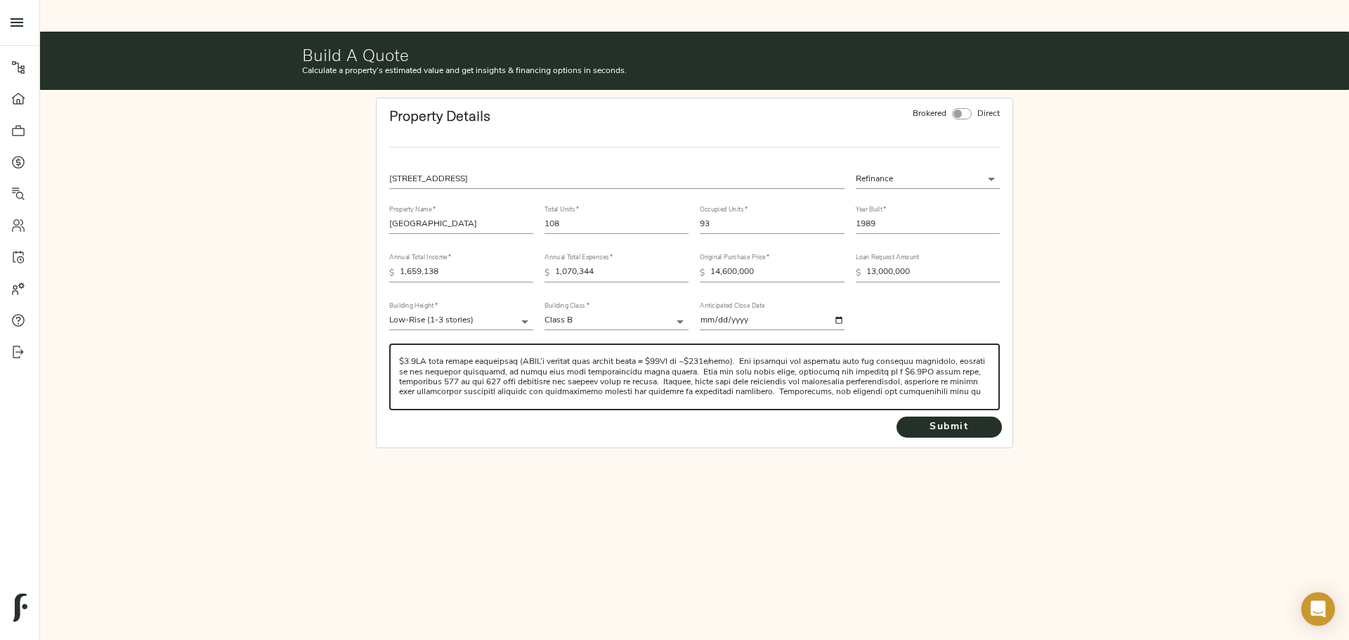
scroll to position [80, 0]
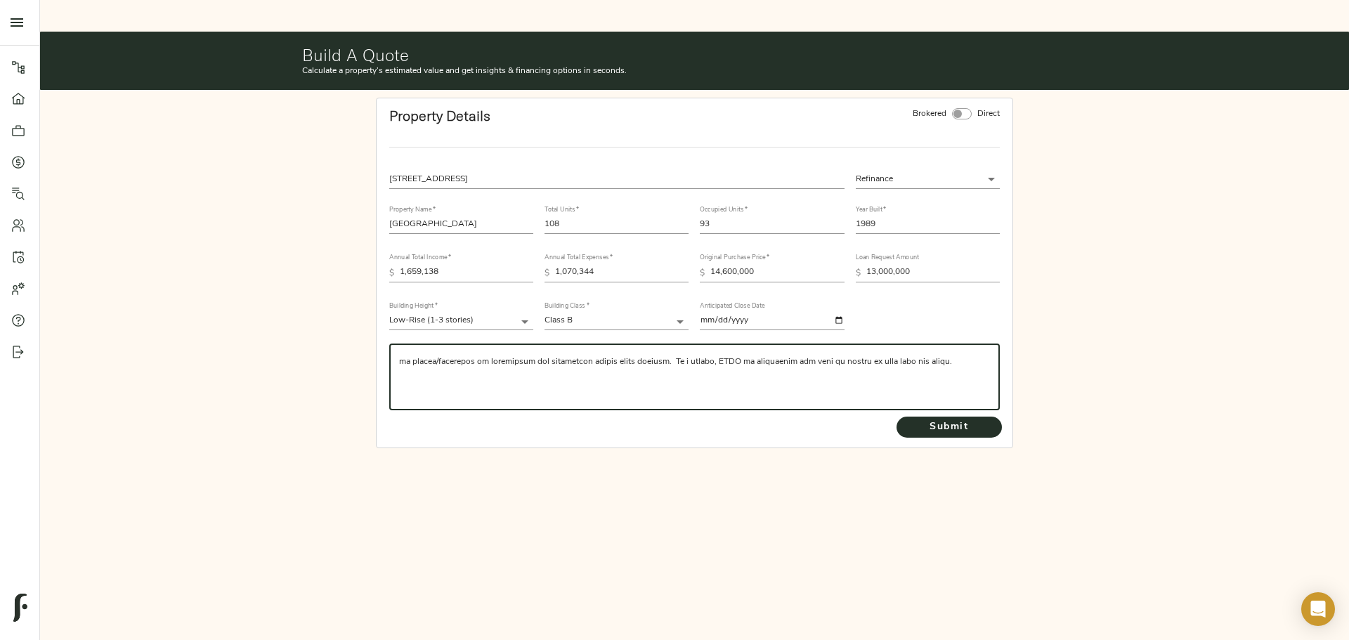
click at [405, 365] on textarea at bounding box center [694, 377] width 591 height 40
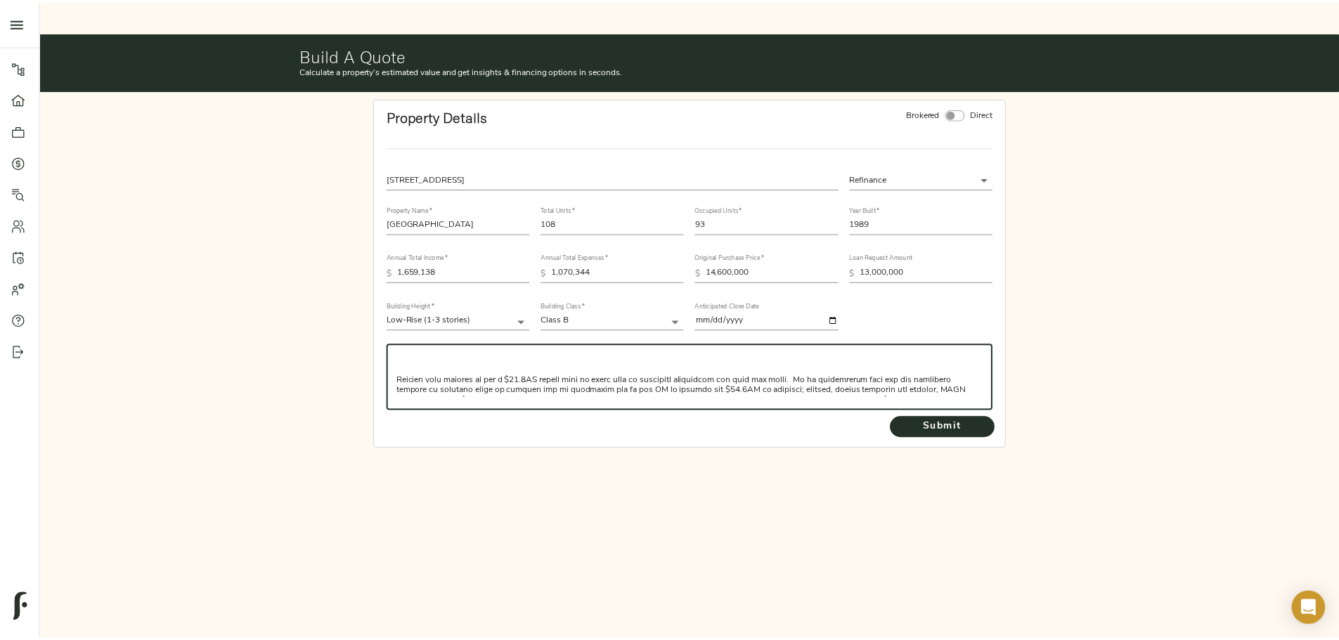
scroll to position [200, 0]
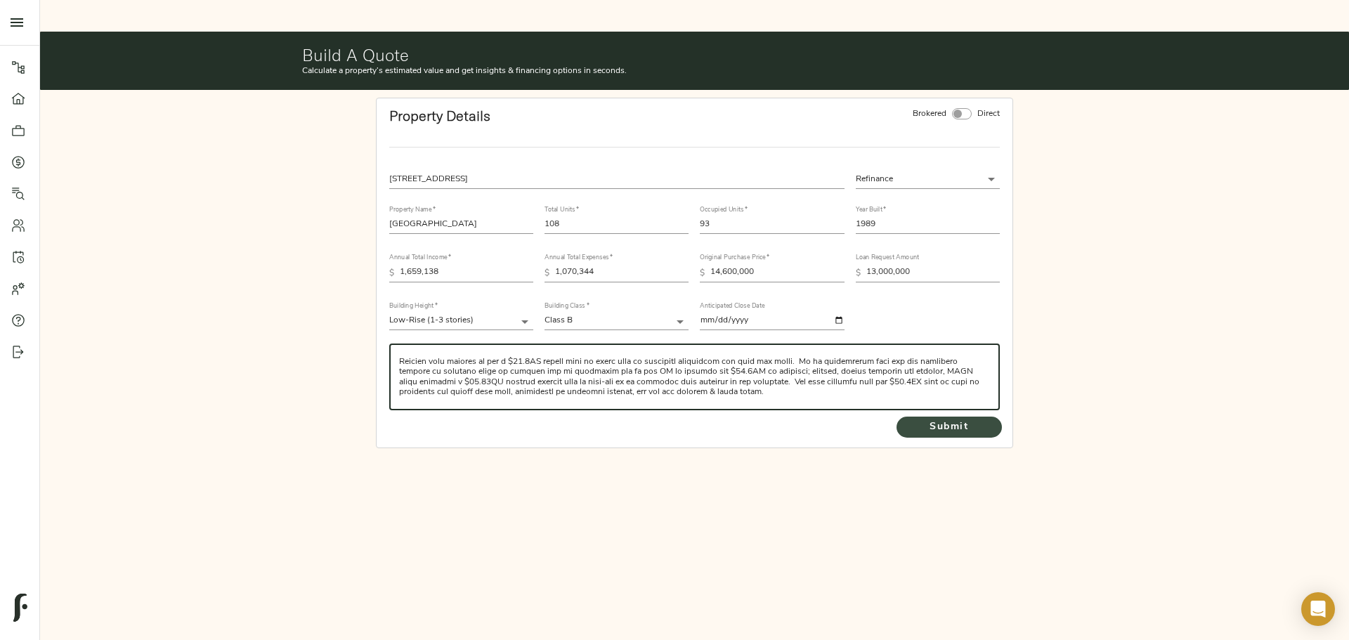
type textarea "Harbour Lake Apartments – a 108-unit, 1989-vintage multifamily property located…"
click at [909, 417] on button "Submit" at bounding box center [949, 427] width 105 height 21
